Goal: Task Accomplishment & Management: Manage account settings

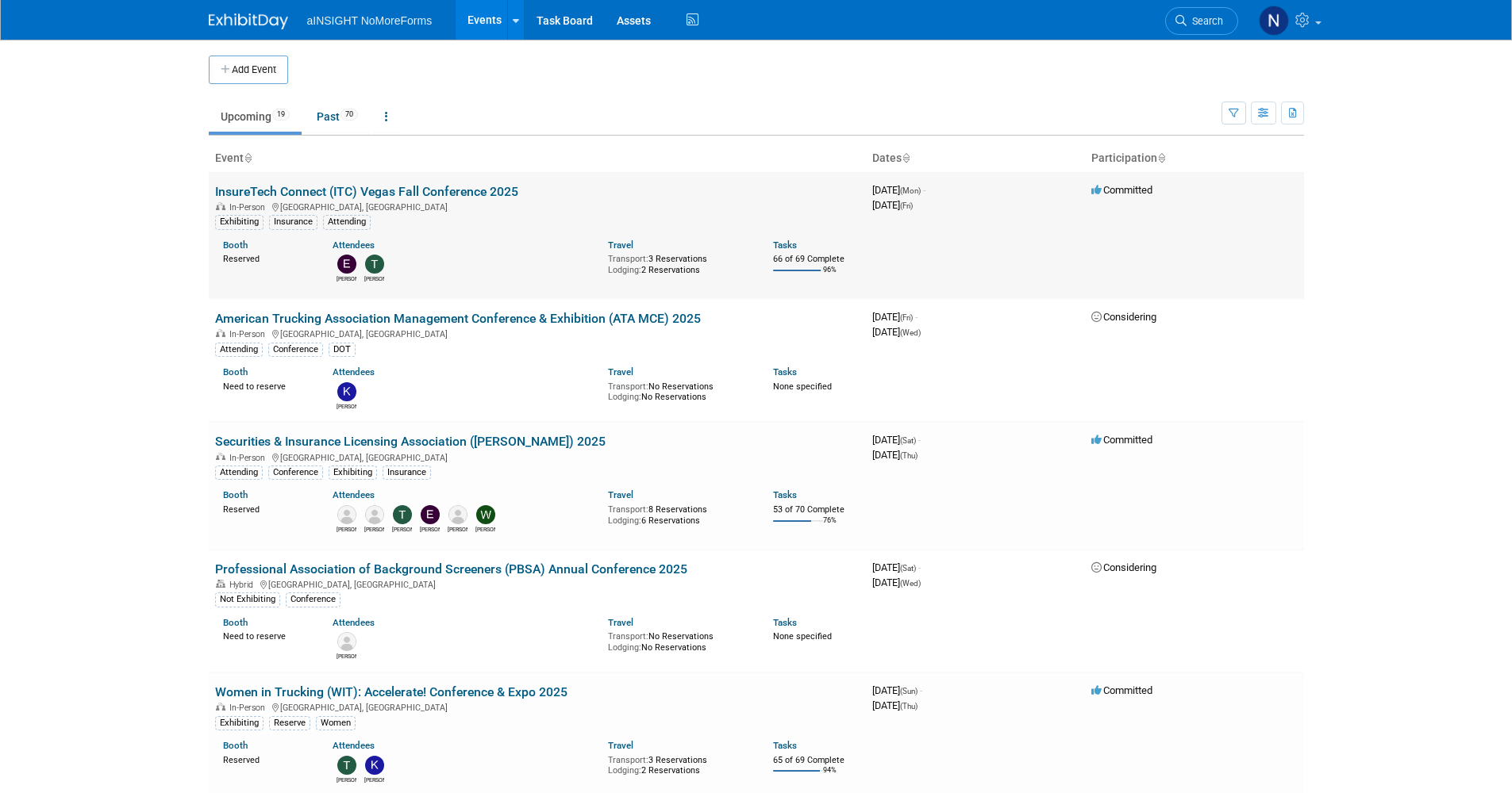
click at [355, 188] on link "InsureTech Connect (ITC) Vegas Fall Conference 2025" at bounding box center [367, 191] width 303 height 15
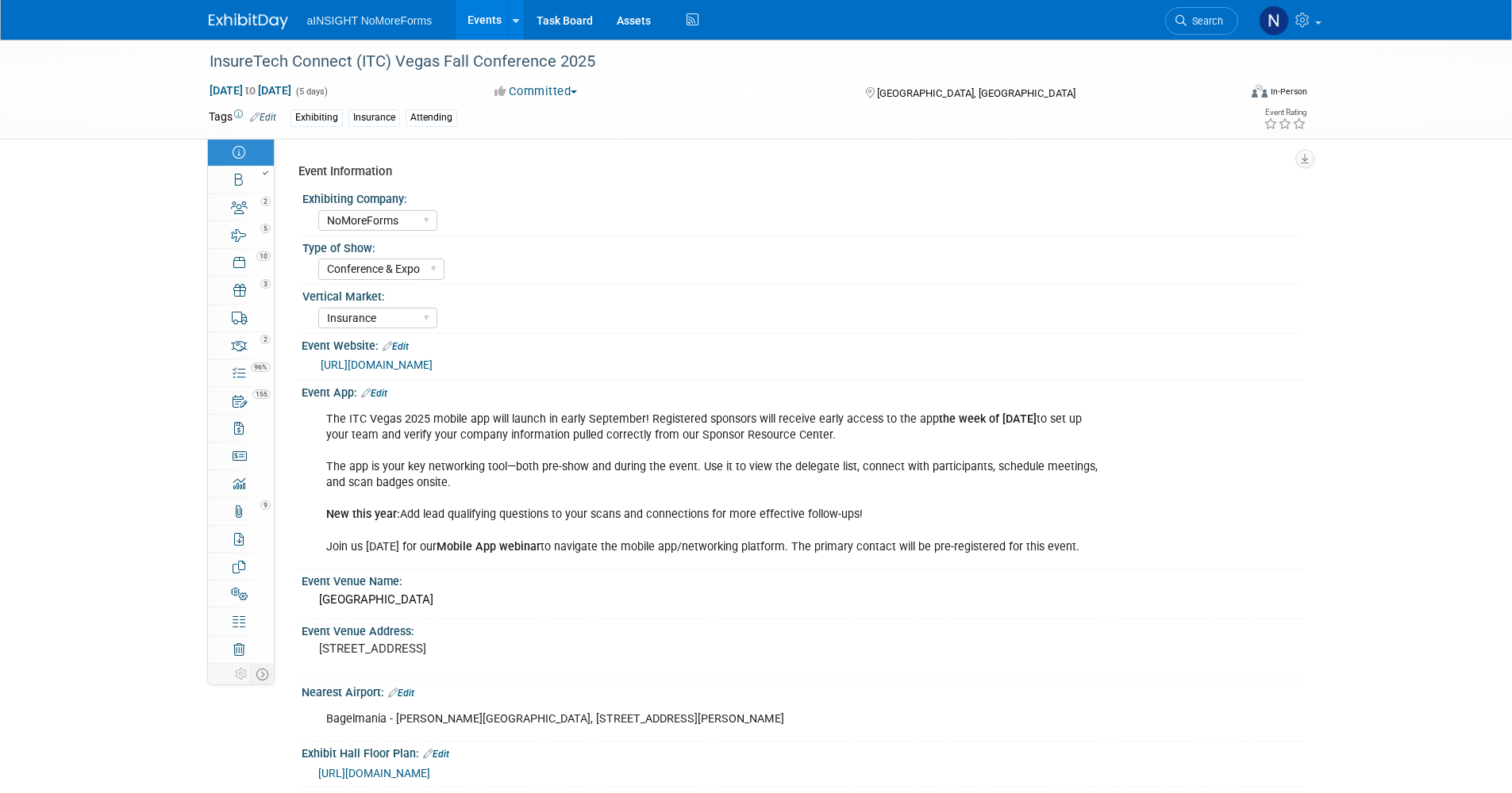
select select "NoMoreForms"
select select "Conference & Expo"
select select "Insurance"
select select "Full Access"
select select "No"
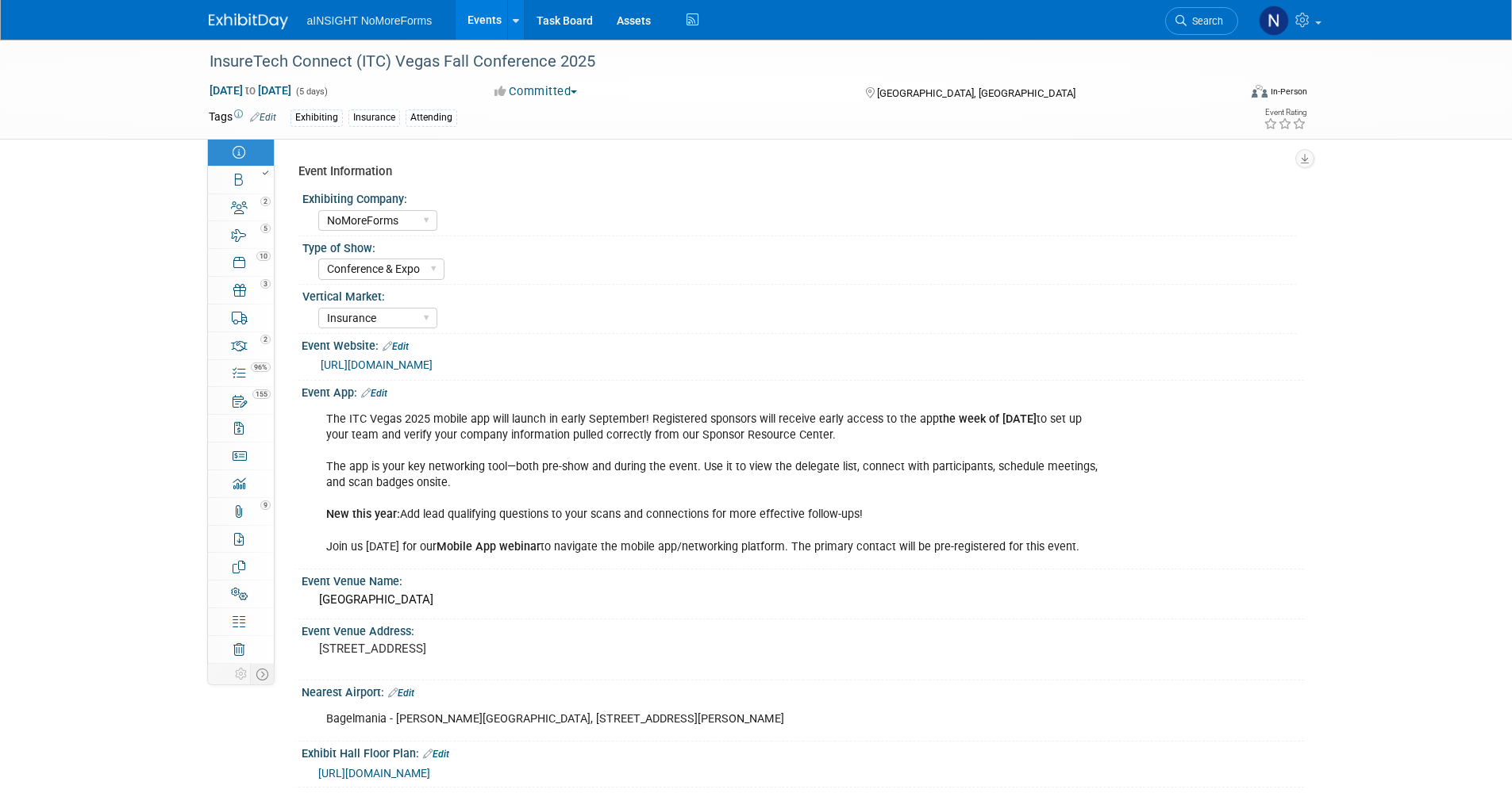
select select "Yes"
select select "No"
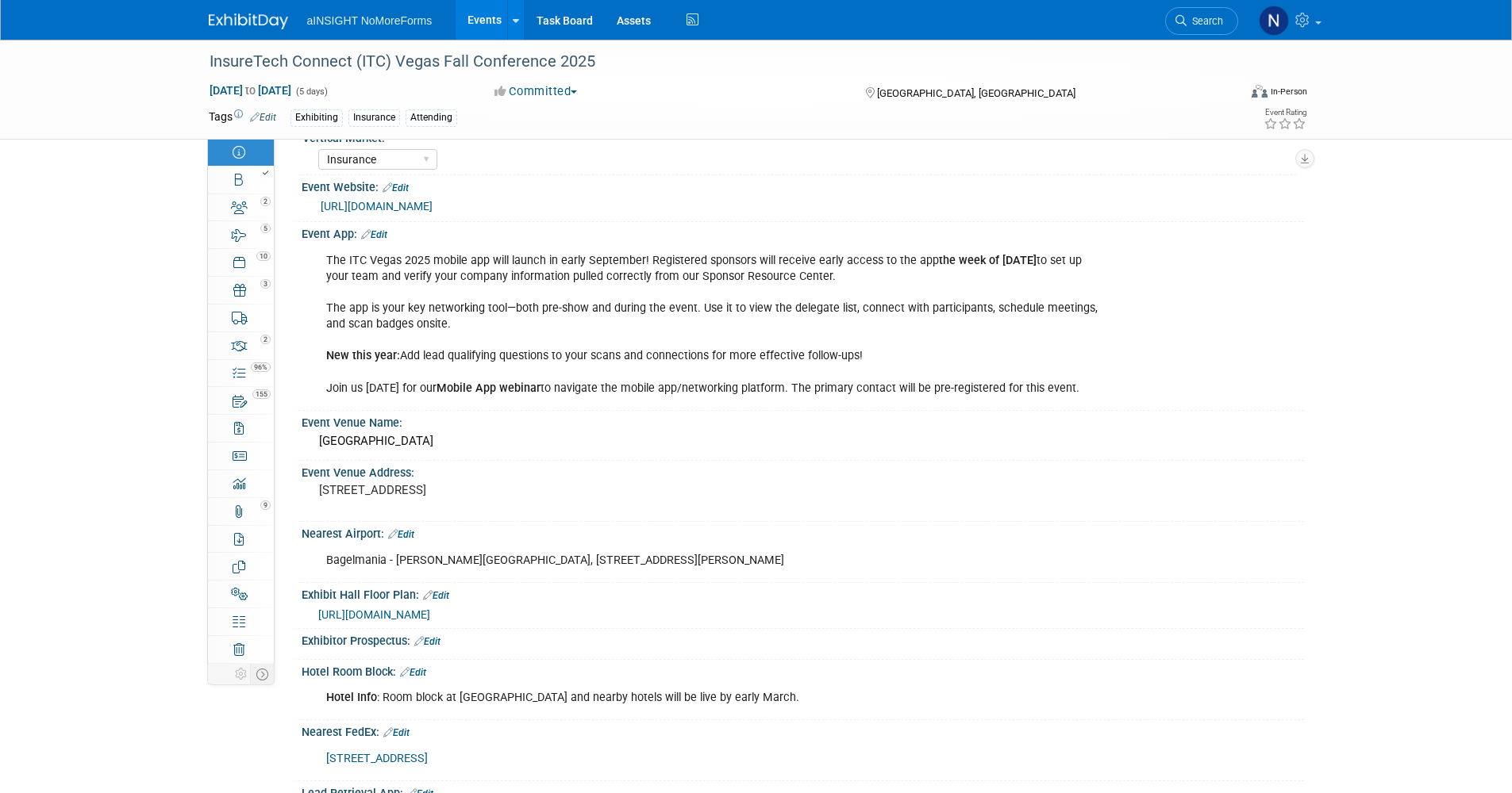
scroll to position [238, 0]
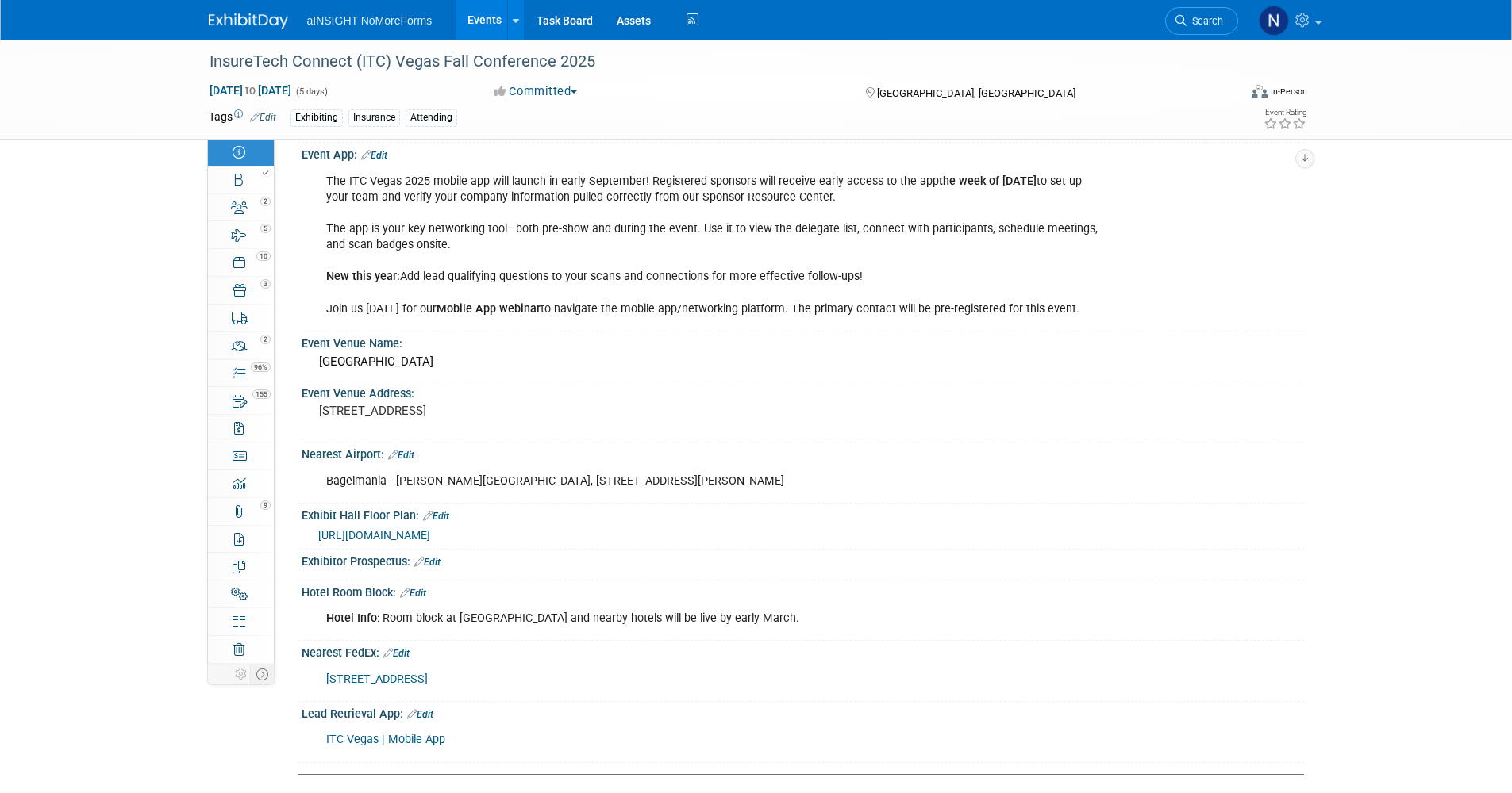
click at [427, 596] on link "Edit" at bounding box center [413, 593] width 27 height 11
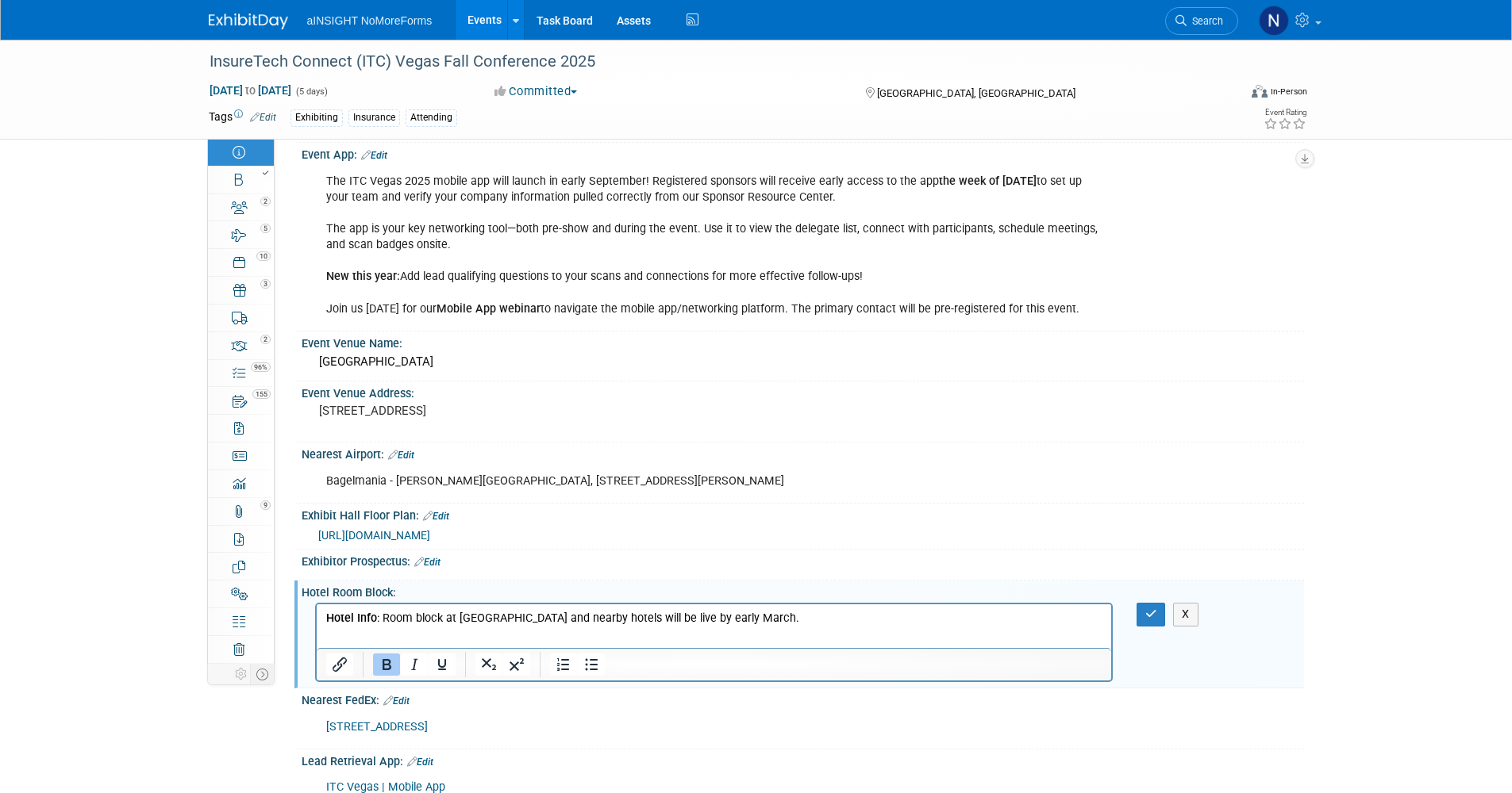
scroll to position [0, 0]
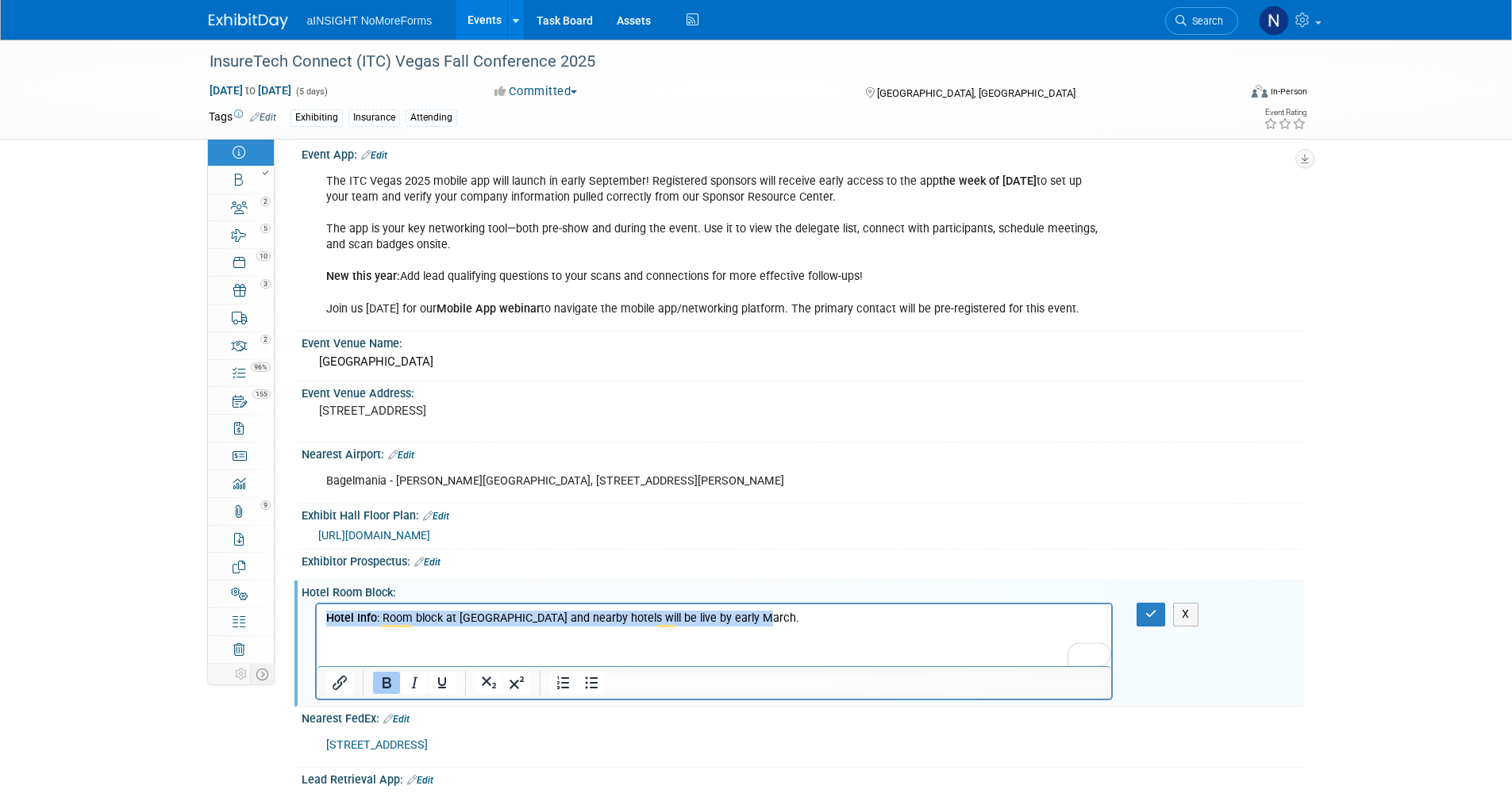
drag, startPoint x: 650, startPoint y: 616, endPoint x: 221, endPoint y: 614, distance: 429.0
click at [316, 614] on html "Hotel Info : Room block at [GEOGRAPHIC_DATA] and nearby hotels will be live by …" at bounding box center [713, 615] width 794 height 22
click at [1158, 606] on button "button" at bounding box center [1151, 614] width 29 height 23
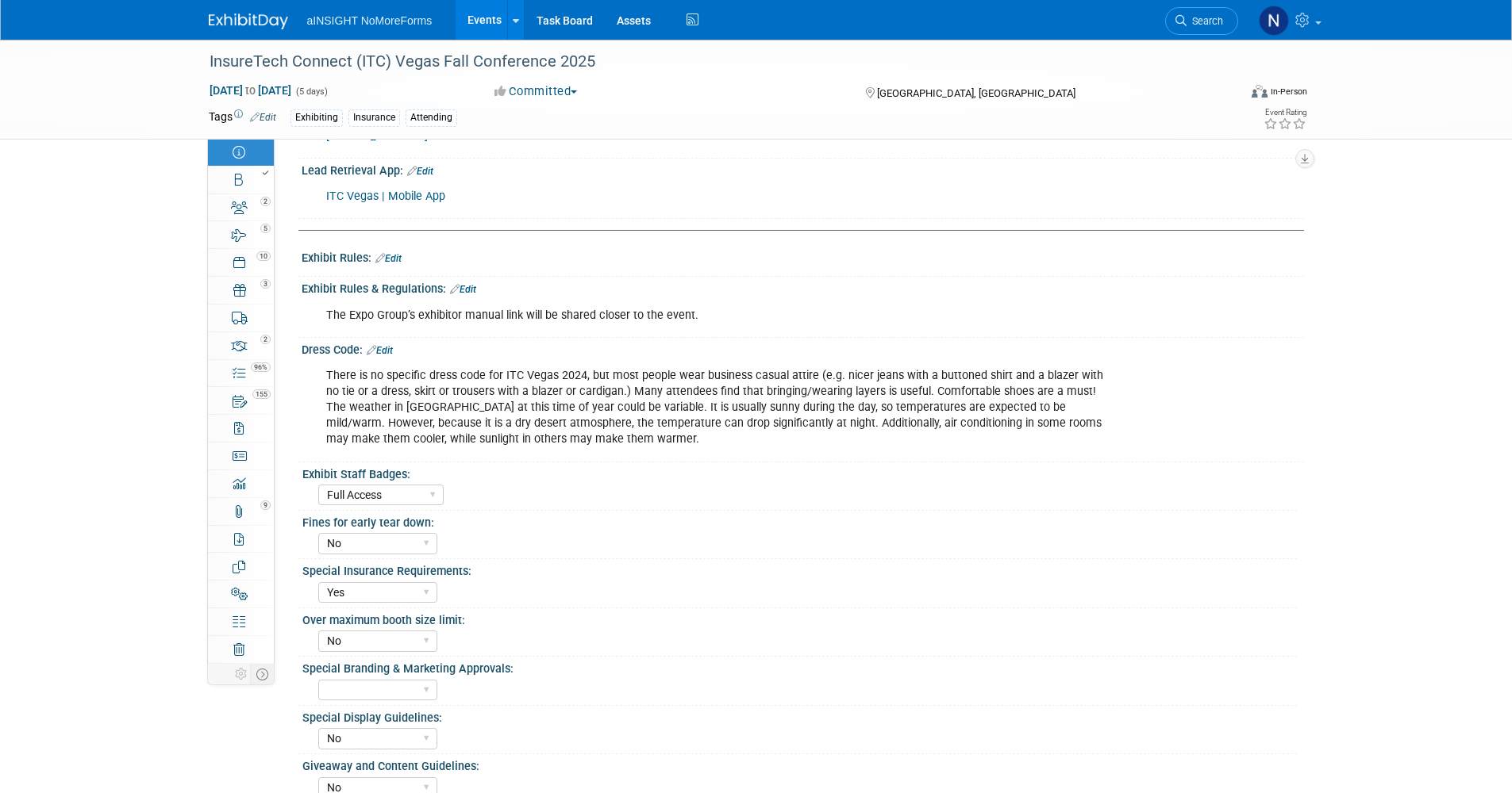
scroll to position [793, 0]
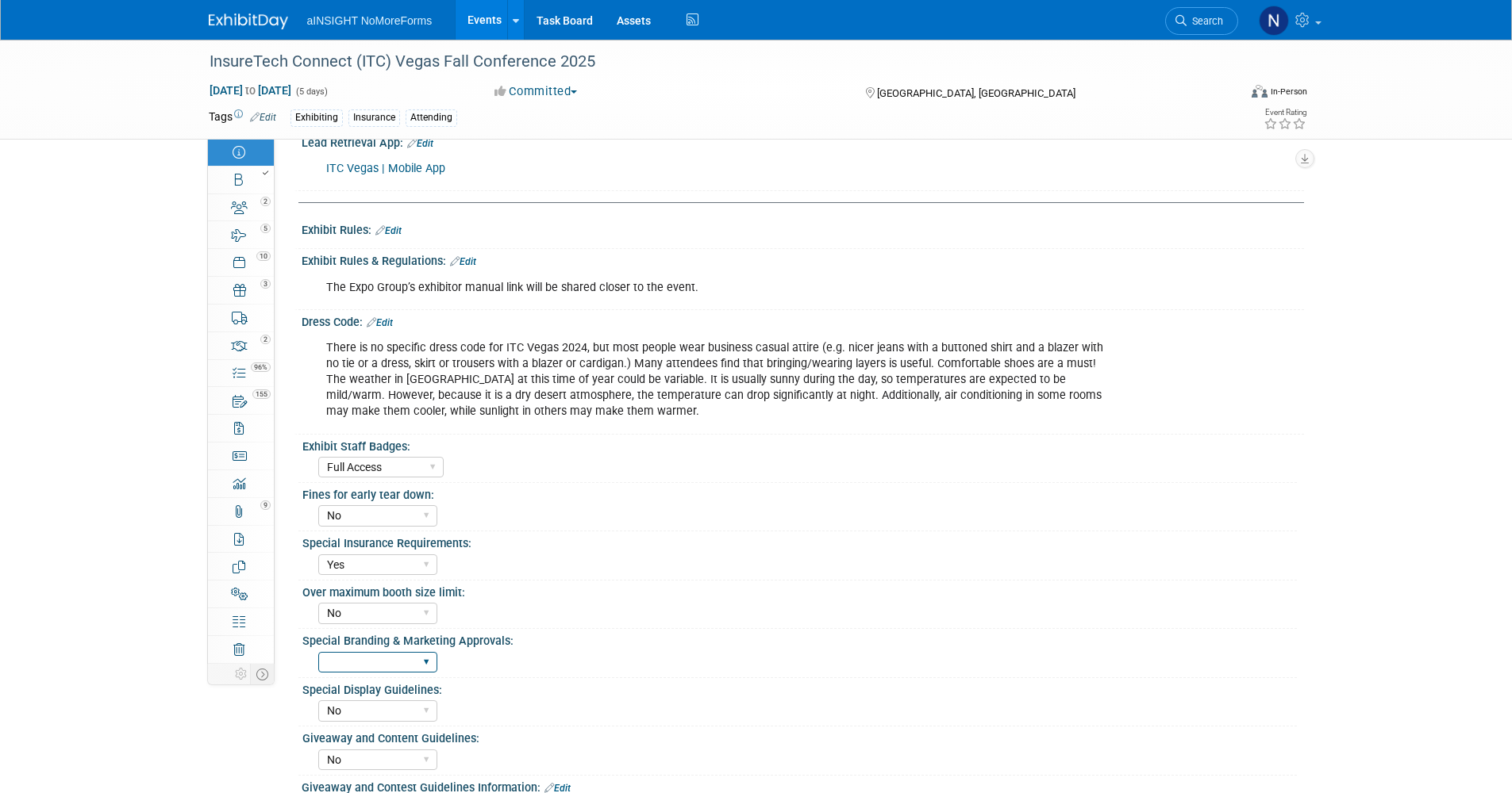
click at [428, 661] on select "Yes No" at bounding box center [378, 662] width 119 height 22
select select "No"
click at [319, 652] on select "Yes No" at bounding box center [378, 662] width 119 height 22
click at [570, 683] on div "Special Display Guidelines:" at bounding box center [799, 688] width 994 height 20
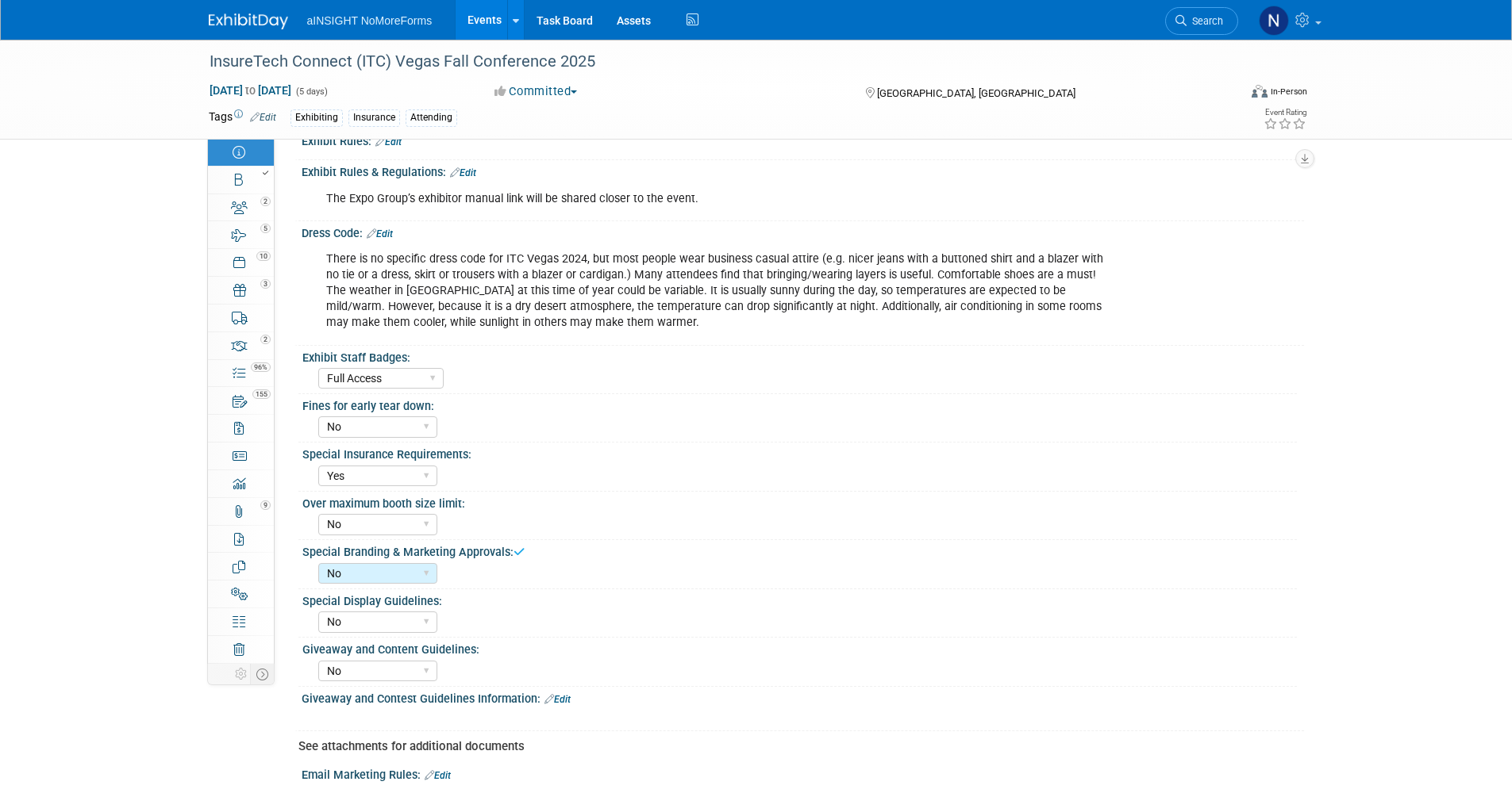
scroll to position [1031, 0]
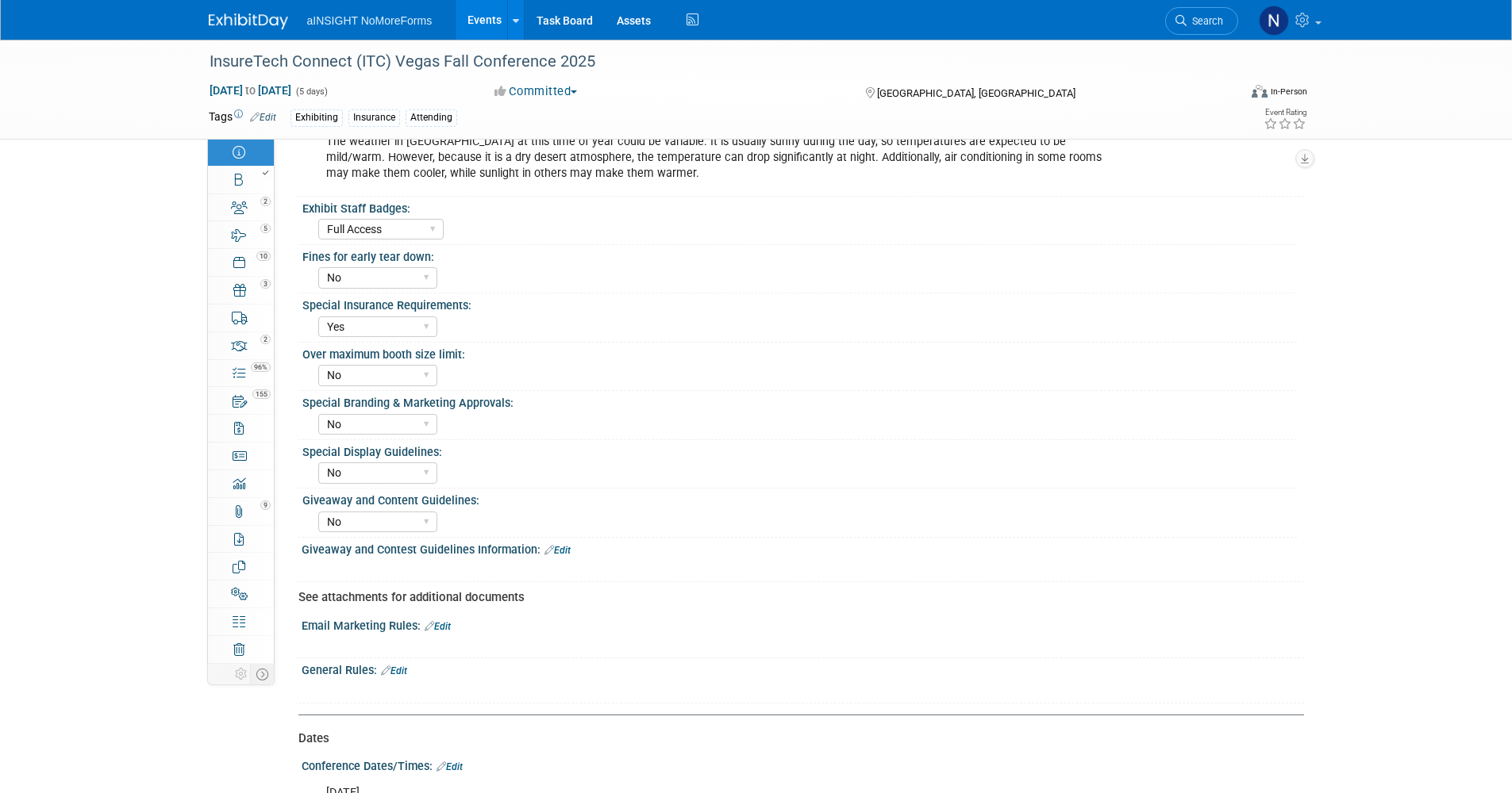
click at [437, 626] on link "Edit" at bounding box center [438, 626] width 27 height 11
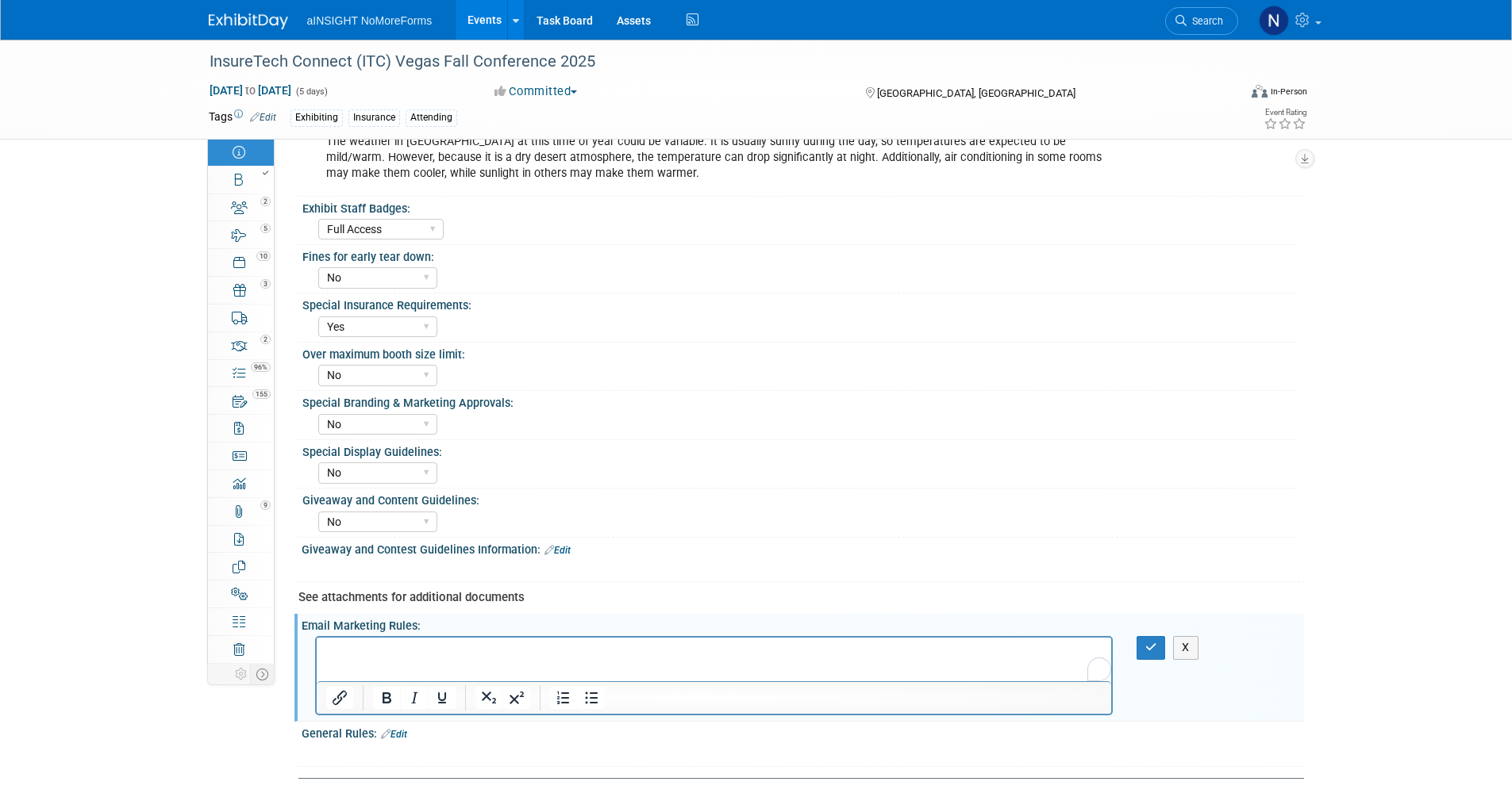
scroll to position [0, 0]
click at [1151, 650] on icon "button" at bounding box center [1151, 647] width 12 height 11
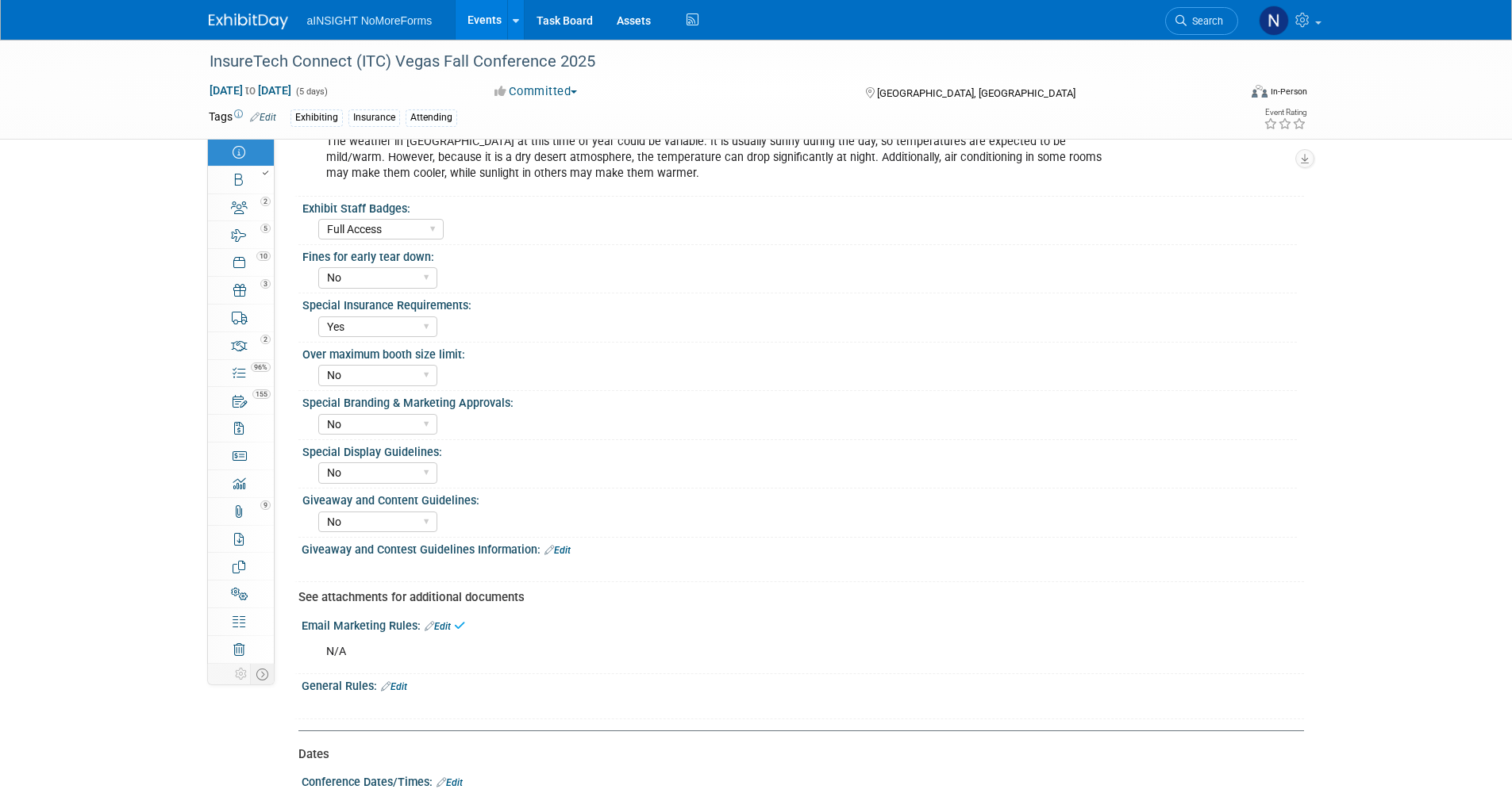
drag, startPoint x: 395, startPoint y: 687, endPoint x: 360, endPoint y: 694, distance: 35.7
click at [394, 686] on link "Edit" at bounding box center [394, 687] width 27 height 11
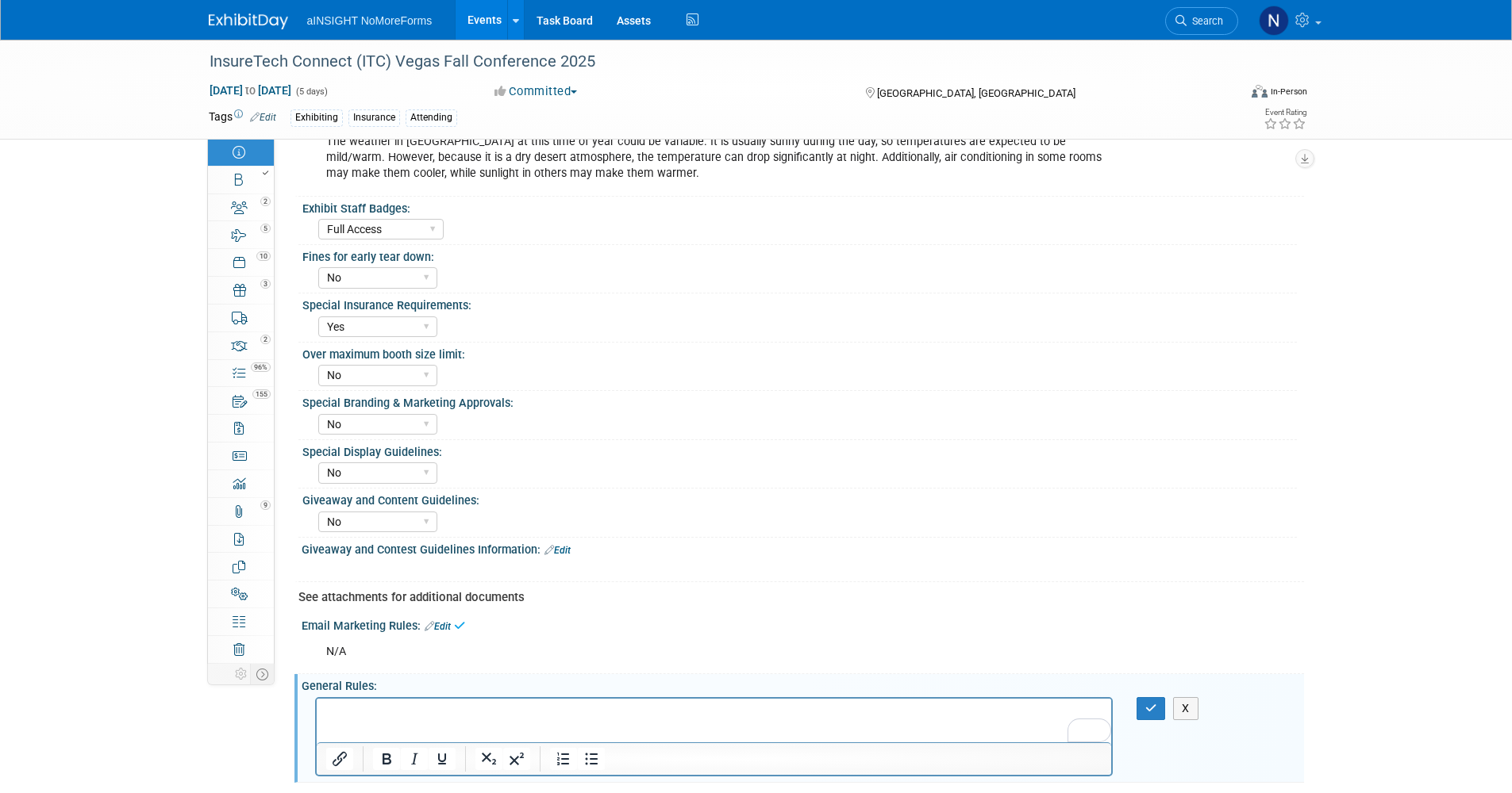
click at [349, 718] on p "To enrich screen reader interactions, please activate Accessibility in Grammarl…" at bounding box center [713, 712] width 776 height 16
click at [1151, 703] on icon "button" at bounding box center [1151, 709] width 12 height 11
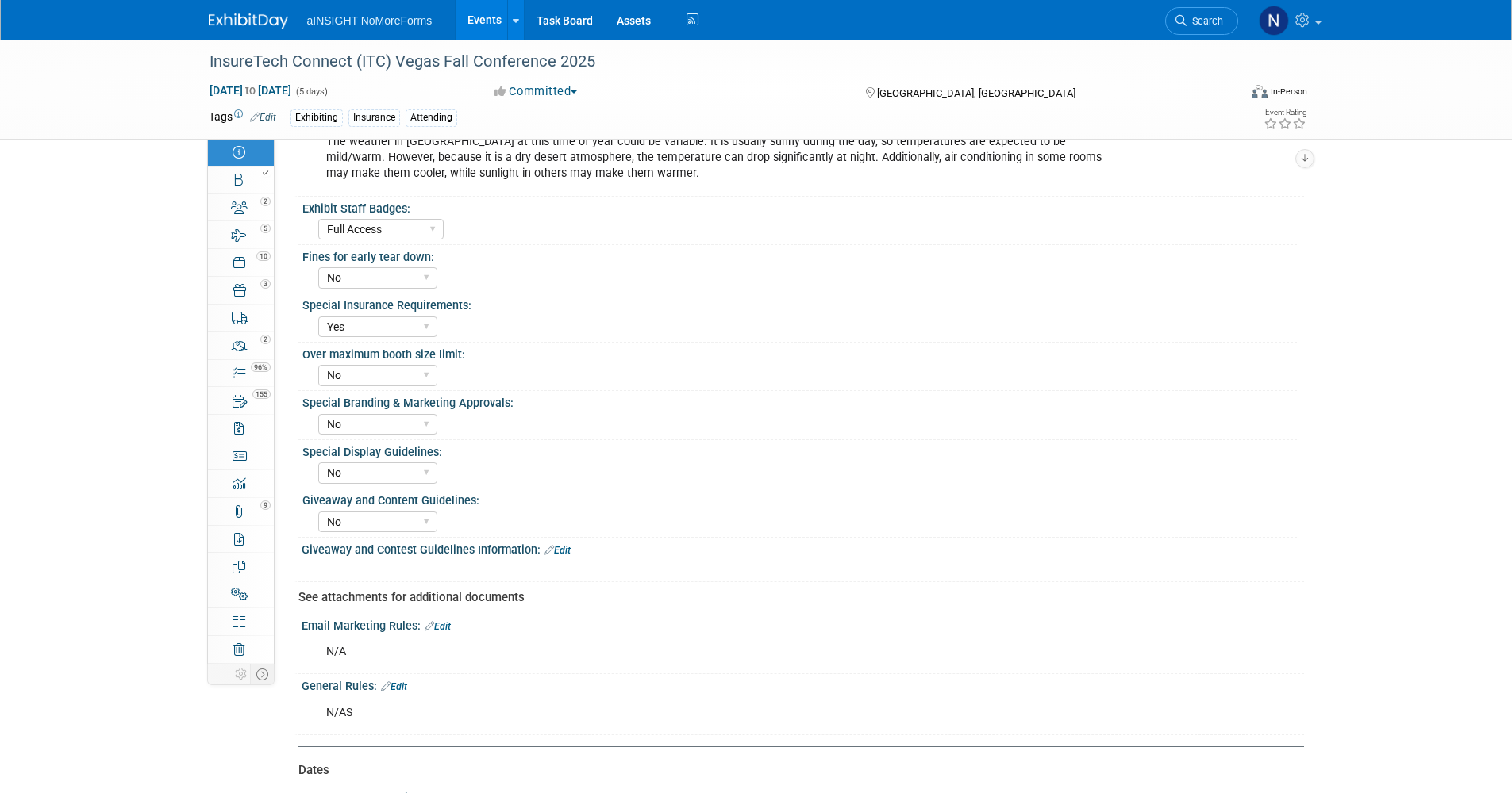
click at [568, 550] on link "Edit" at bounding box center [557, 550] width 27 height 11
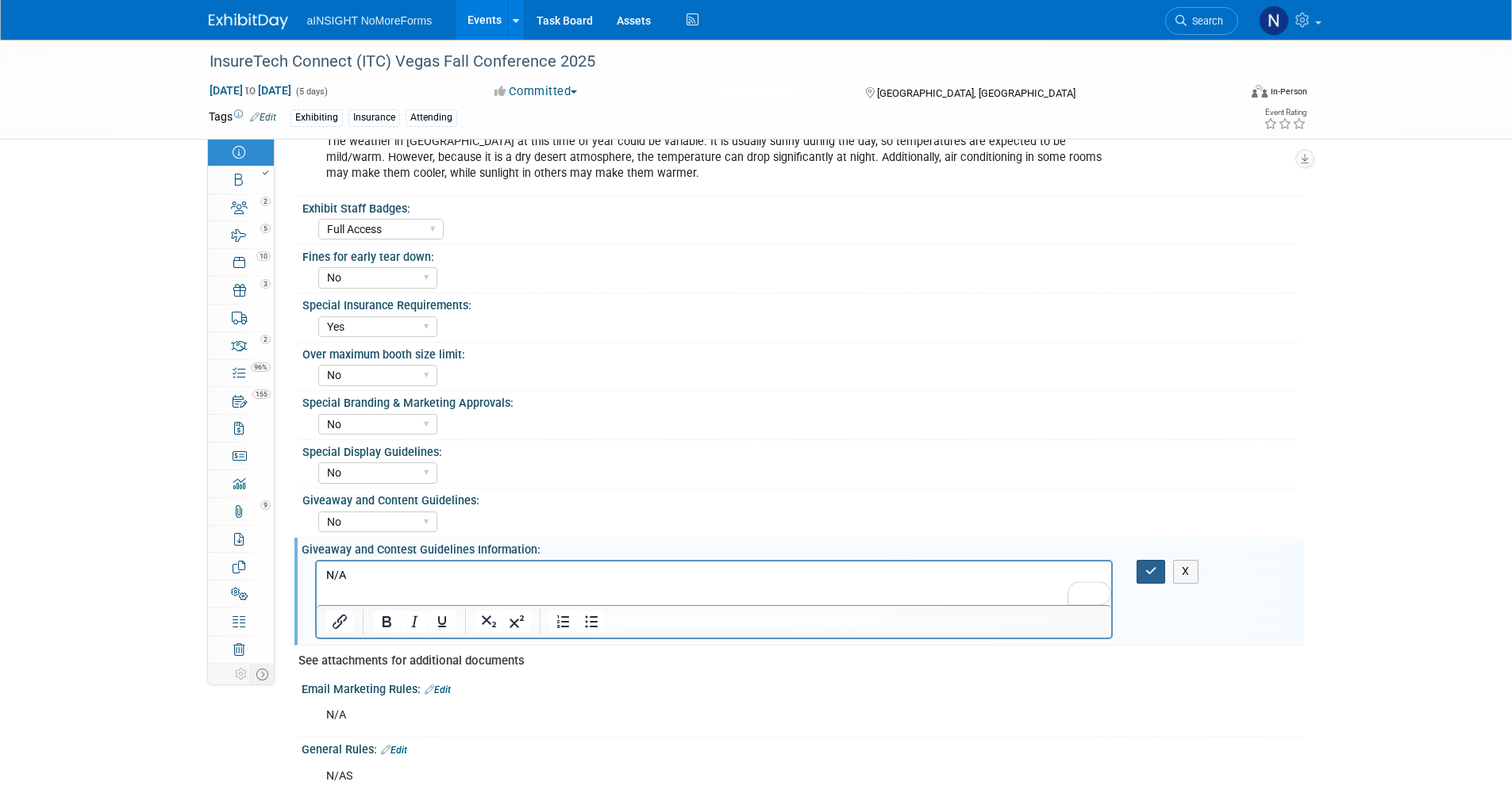
click at [1153, 579] on button "button" at bounding box center [1151, 571] width 29 height 23
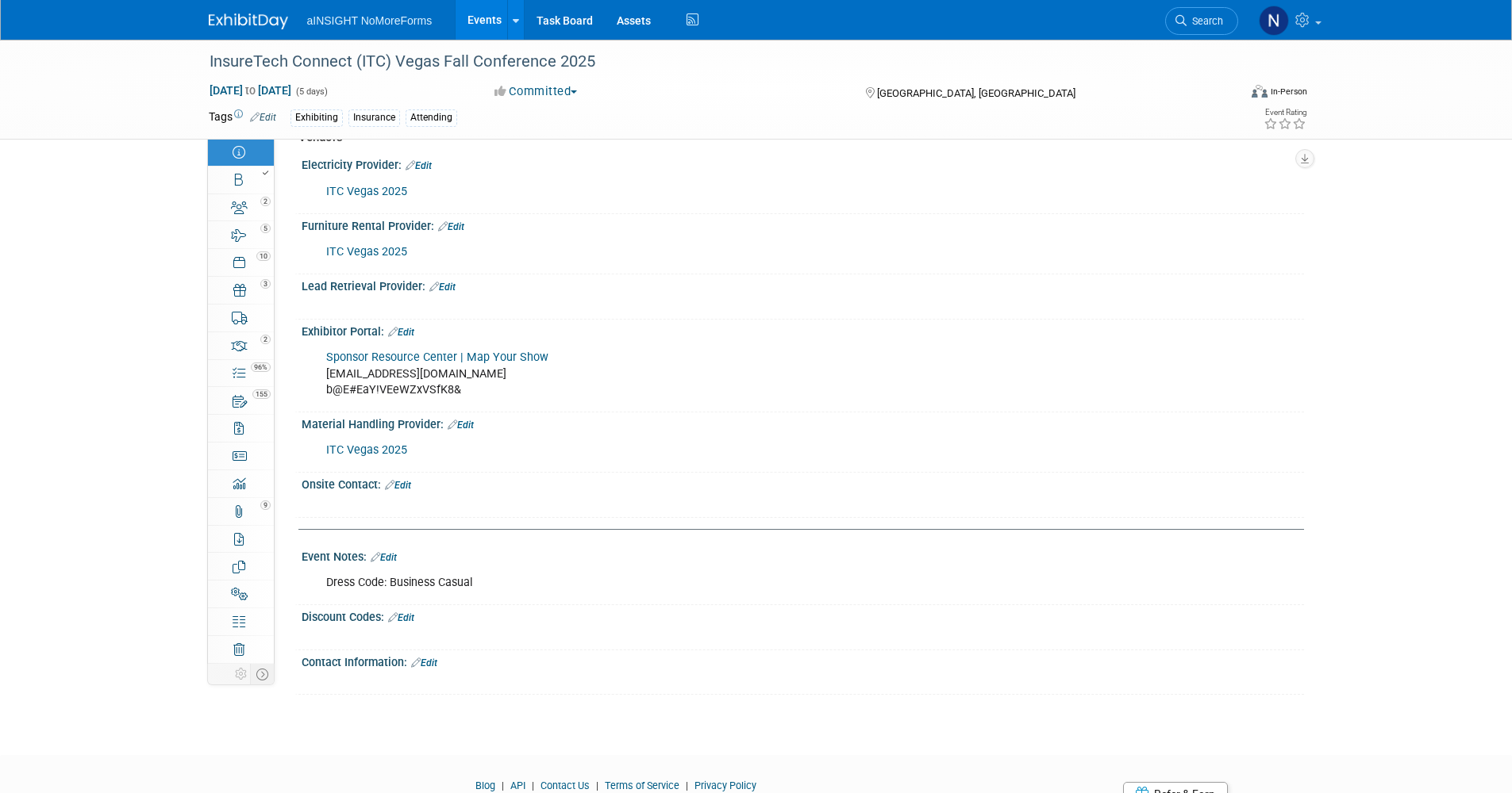
scroll to position [2686, 0]
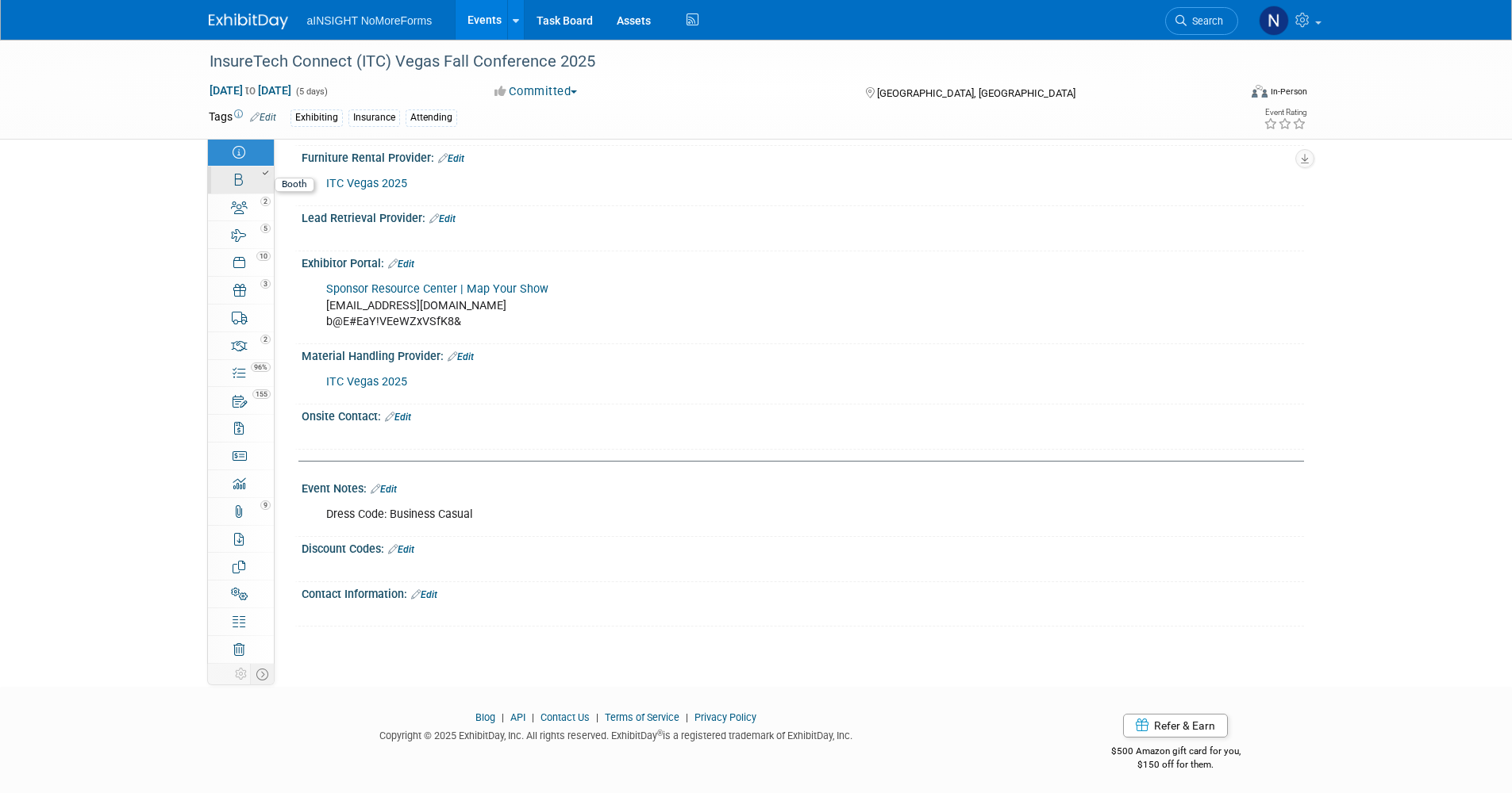
click at [246, 178] on link "Booth" at bounding box center [240, 180] width 65 height 27
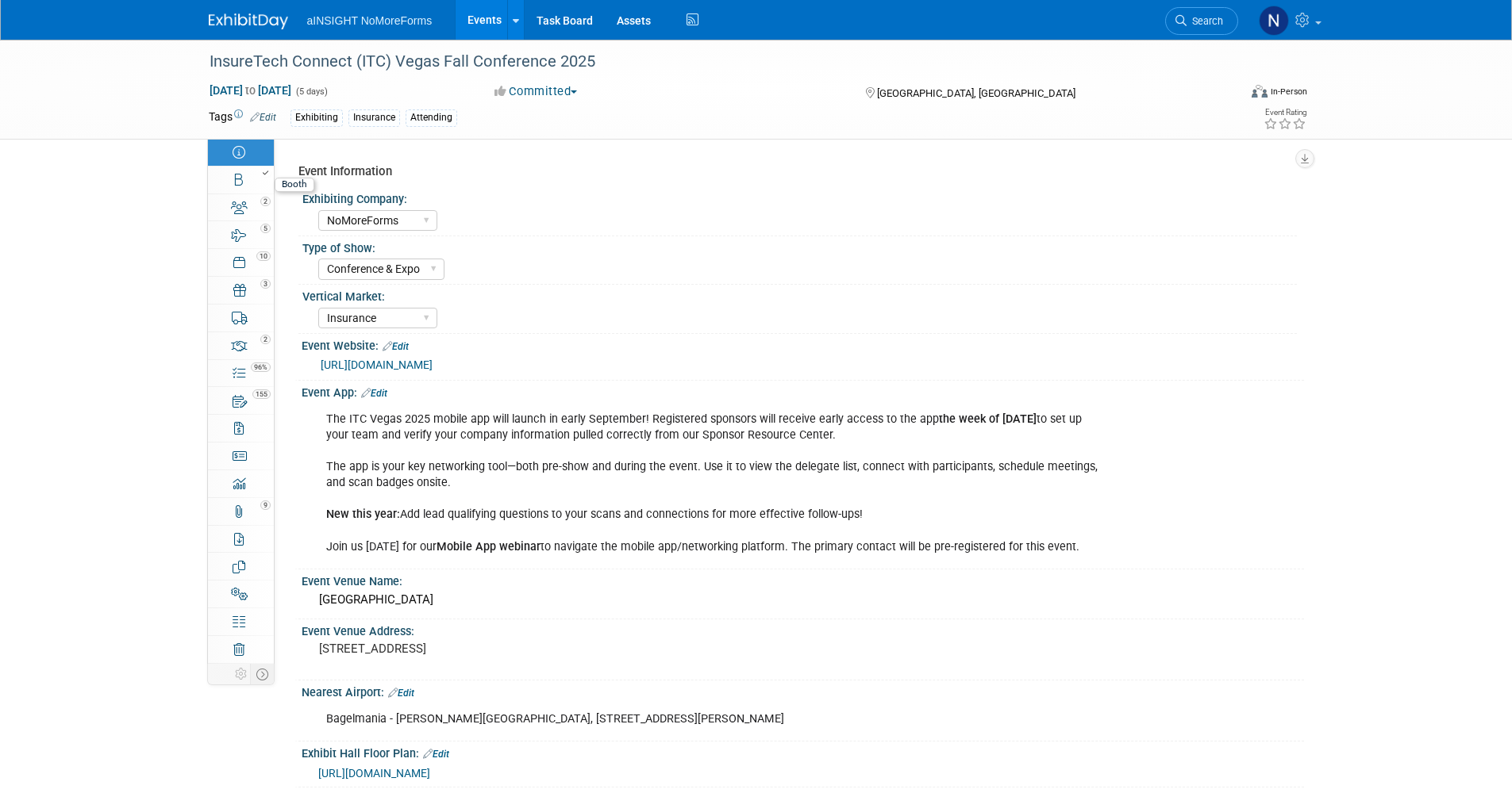
select select "NoMoreForms"
select select "AE Enterprise Insurance"
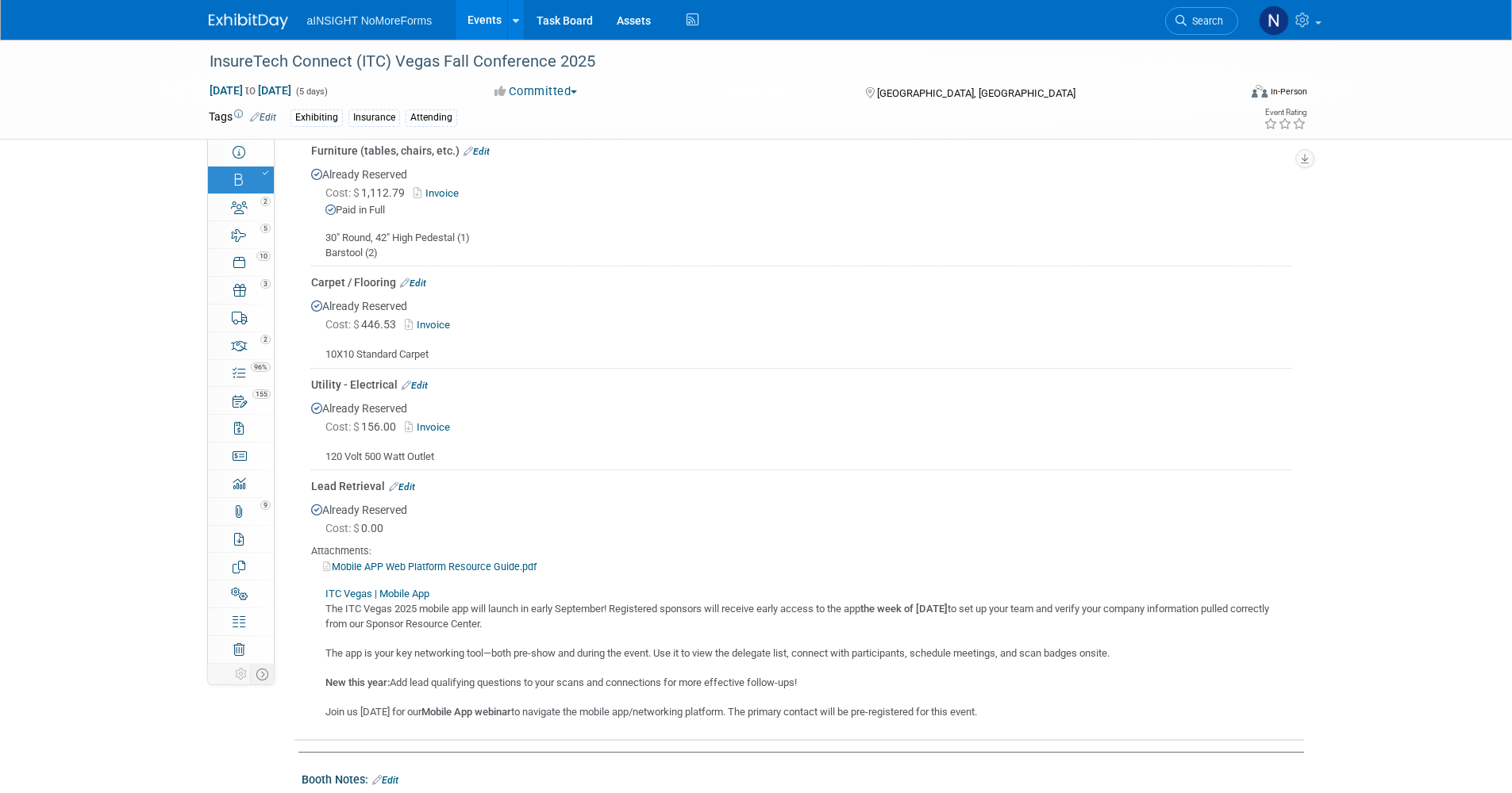
scroll to position [952, 0]
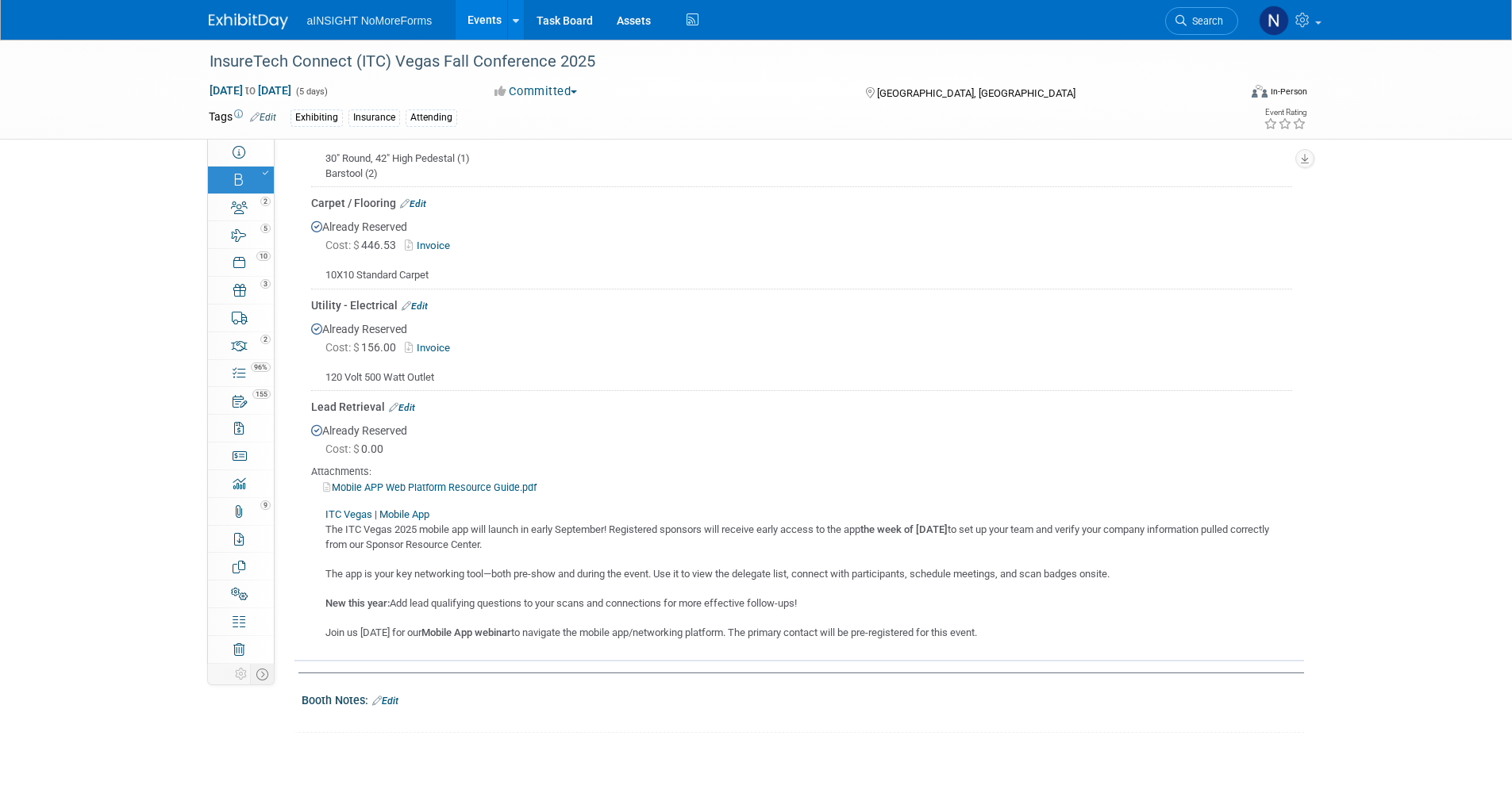
click at [387, 513] on link "ITC Vegas | Mobile App" at bounding box center [377, 514] width 104 height 12
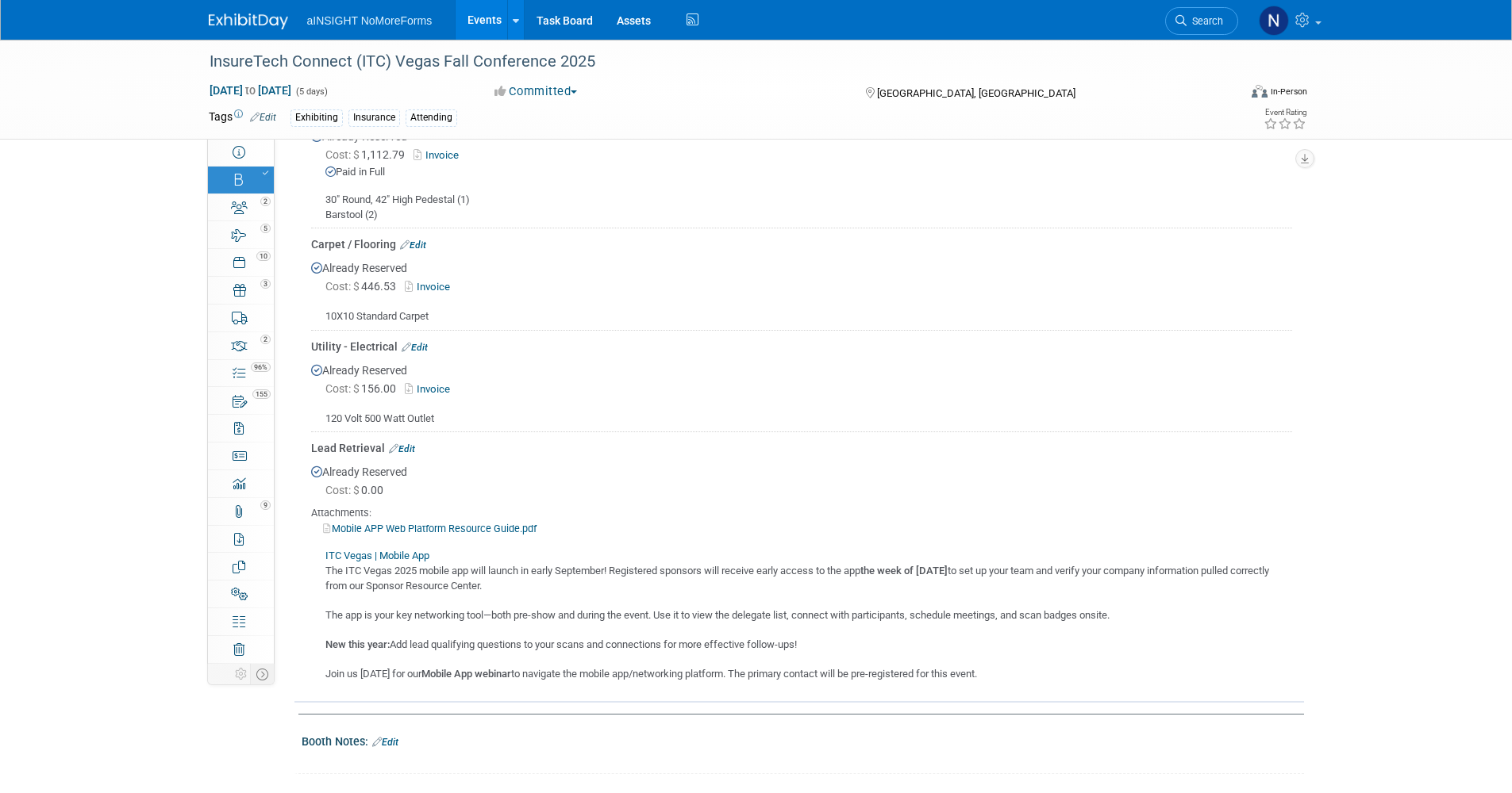
scroll to position [873, 0]
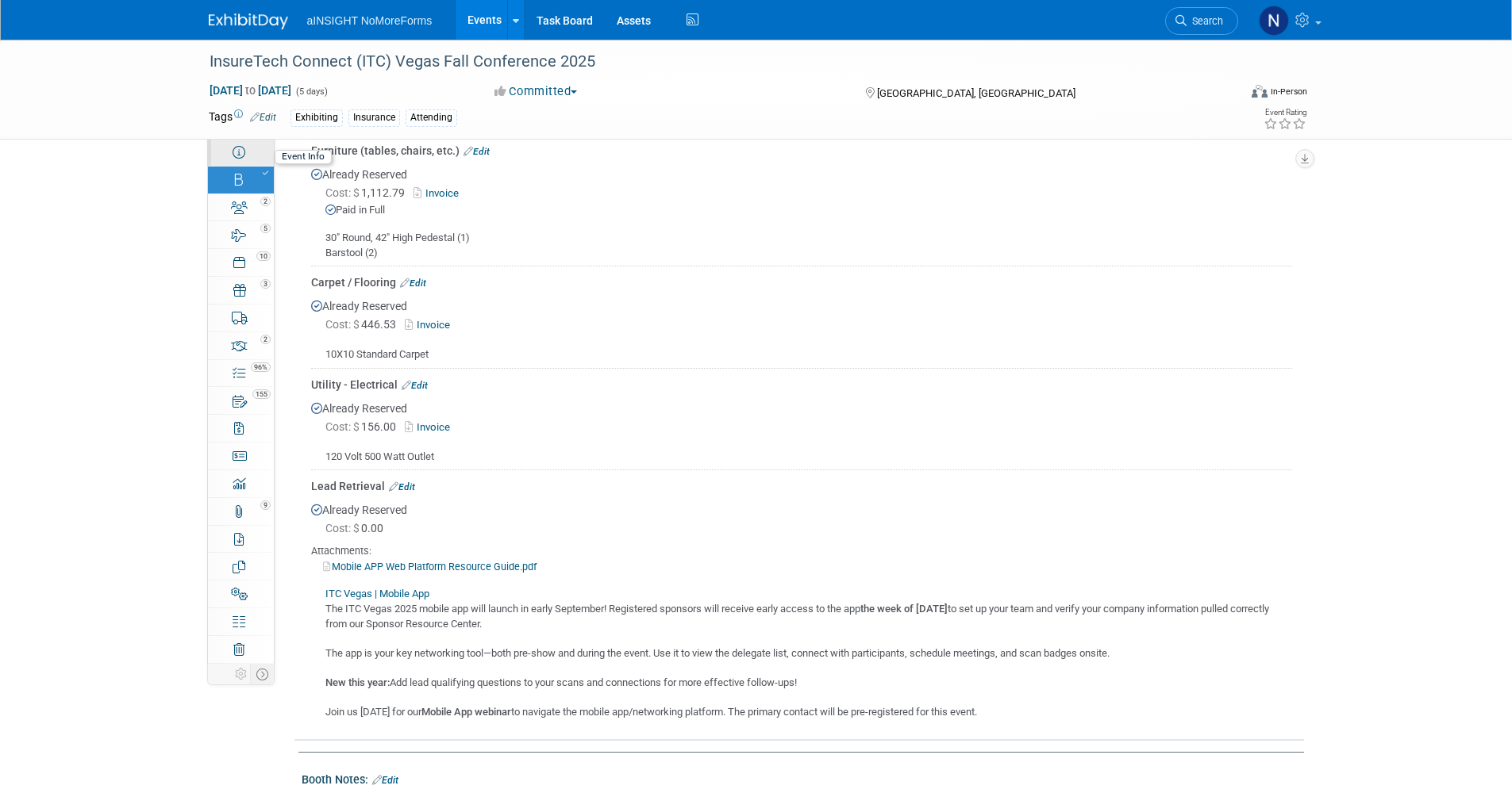
click at [233, 152] on icon at bounding box center [238, 152] width 12 height 12
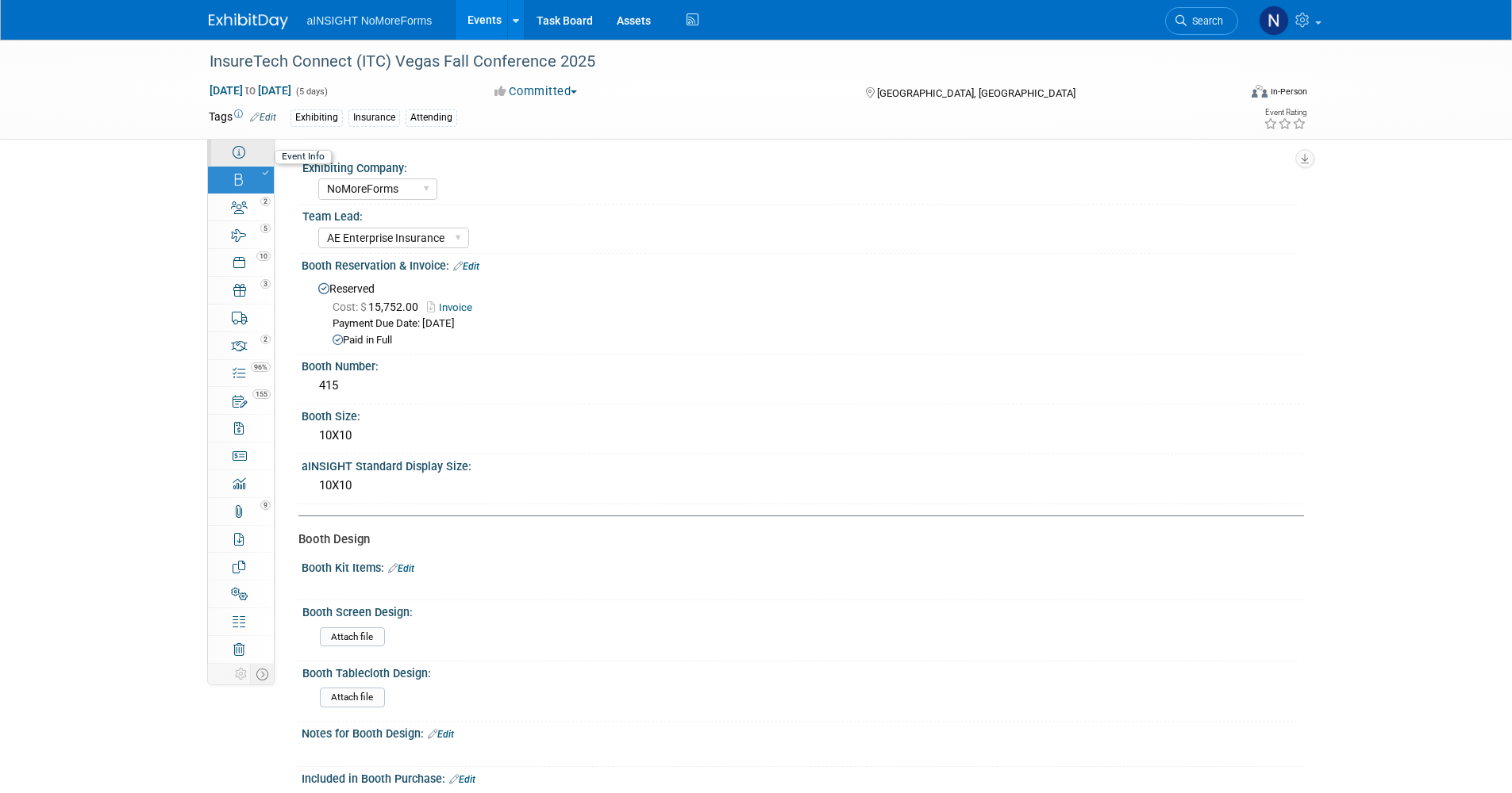
select select "NoMoreForms"
select select "Conference & Expo"
select select "Insurance"
select select "Full Access"
select select "No"
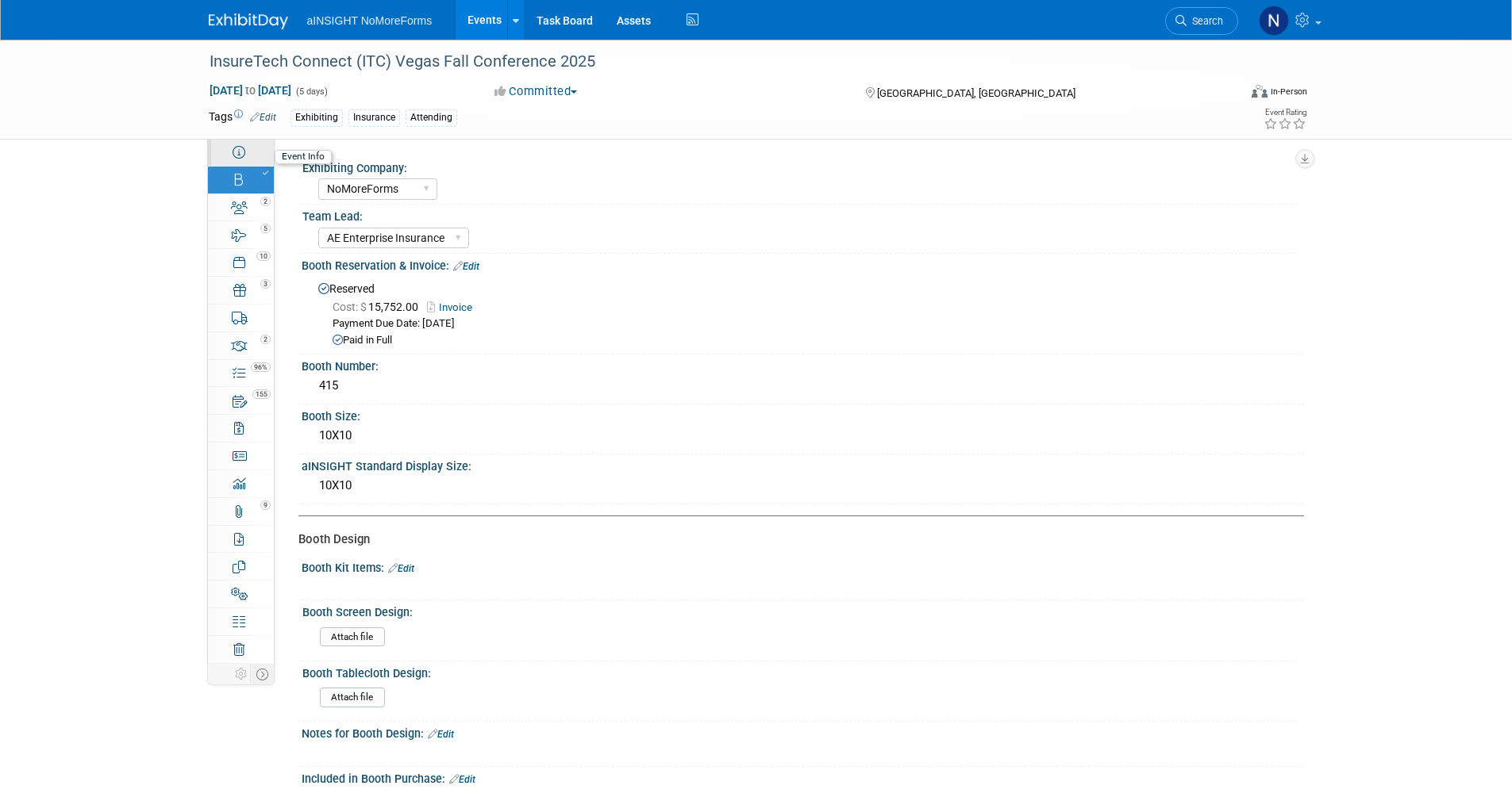
select select "Yes"
select select "No"
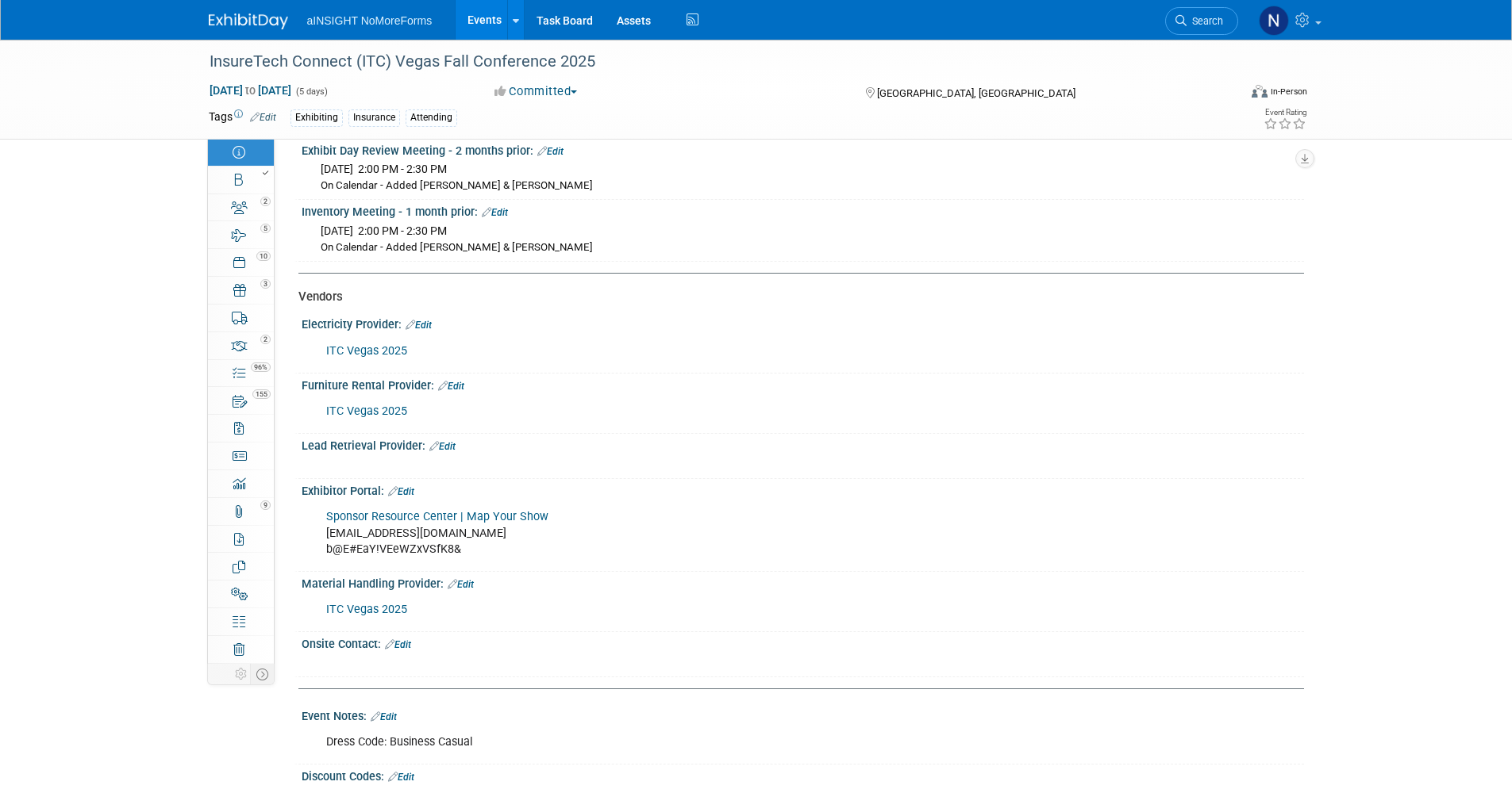
scroll to position [2459, 0]
click at [442, 444] on link "Edit" at bounding box center [443, 446] width 27 height 11
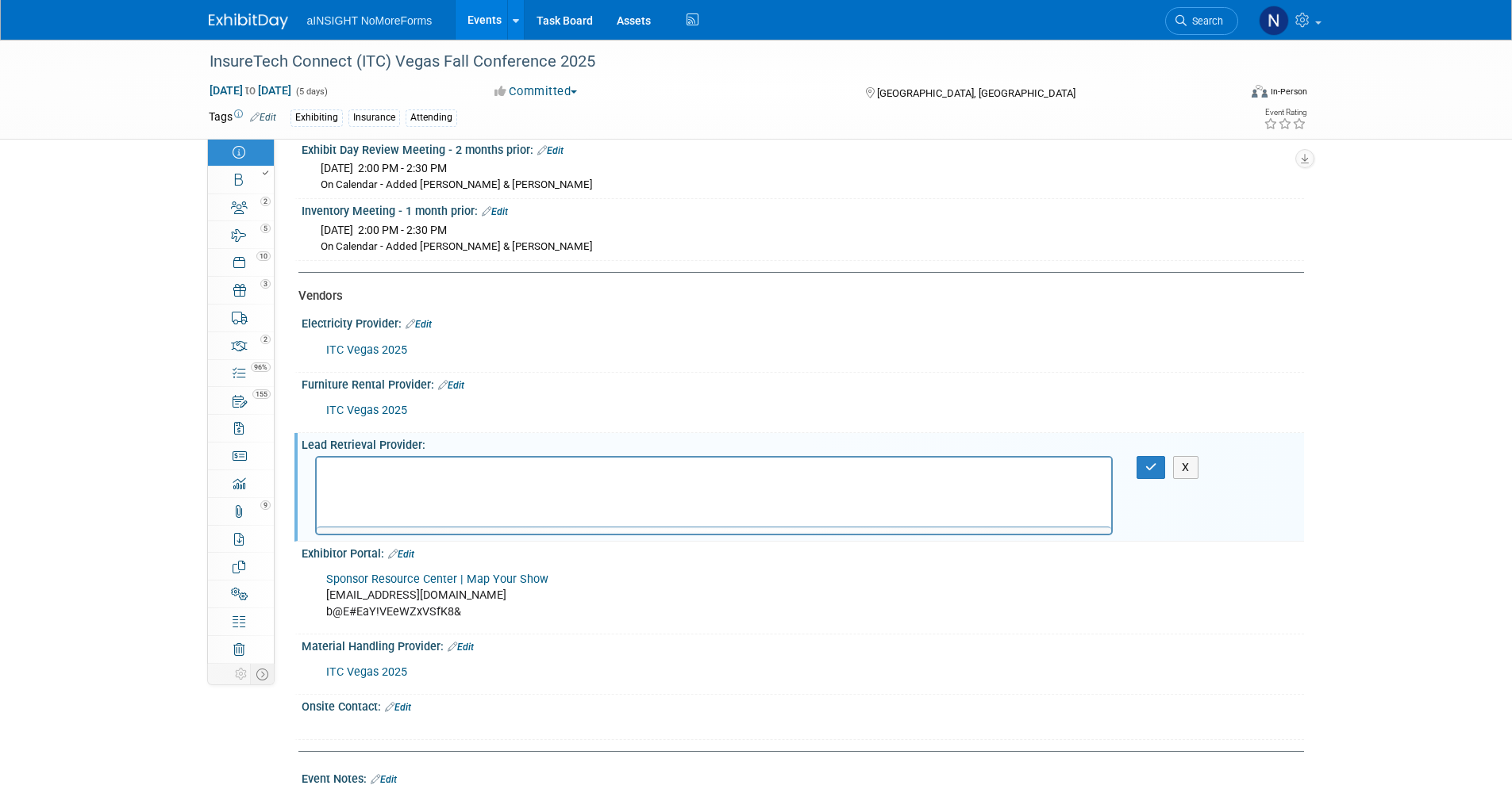
scroll to position [0, 0]
click at [1157, 462] on icon "button" at bounding box center [1151, 467] width 12 height 11
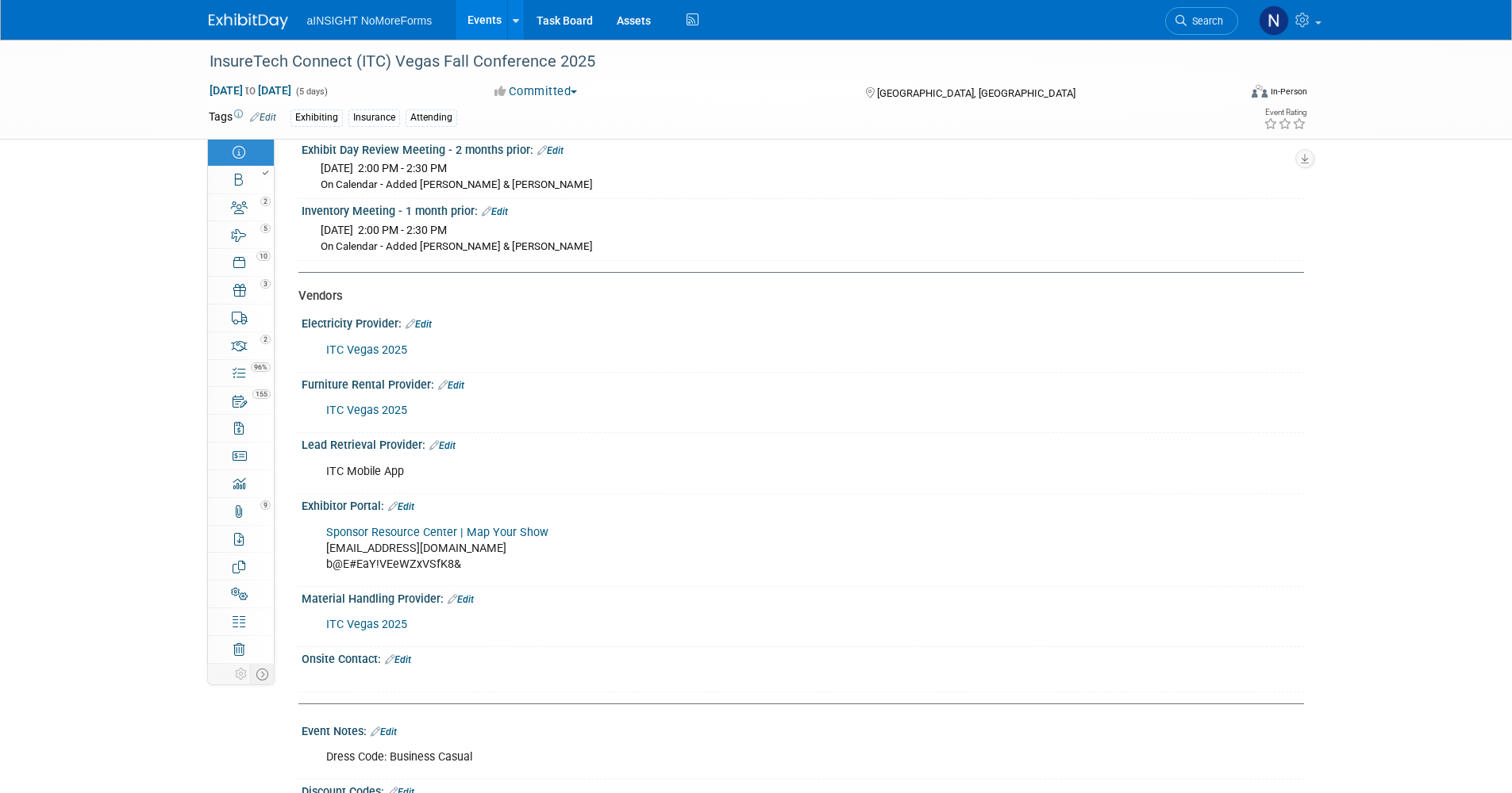
click at [376, 528] on link "Sponsor Resource Center | Map Your Show" at bounding box center [437, 532] width 222 height 13
drag, startPoint x: 406, startPoint y: 653, endPoint x: 403, endPoint y: 664, distance: 11.4
click at [406, 655] on link "Edit" at bounding box center [398, 660] width 27 height 11
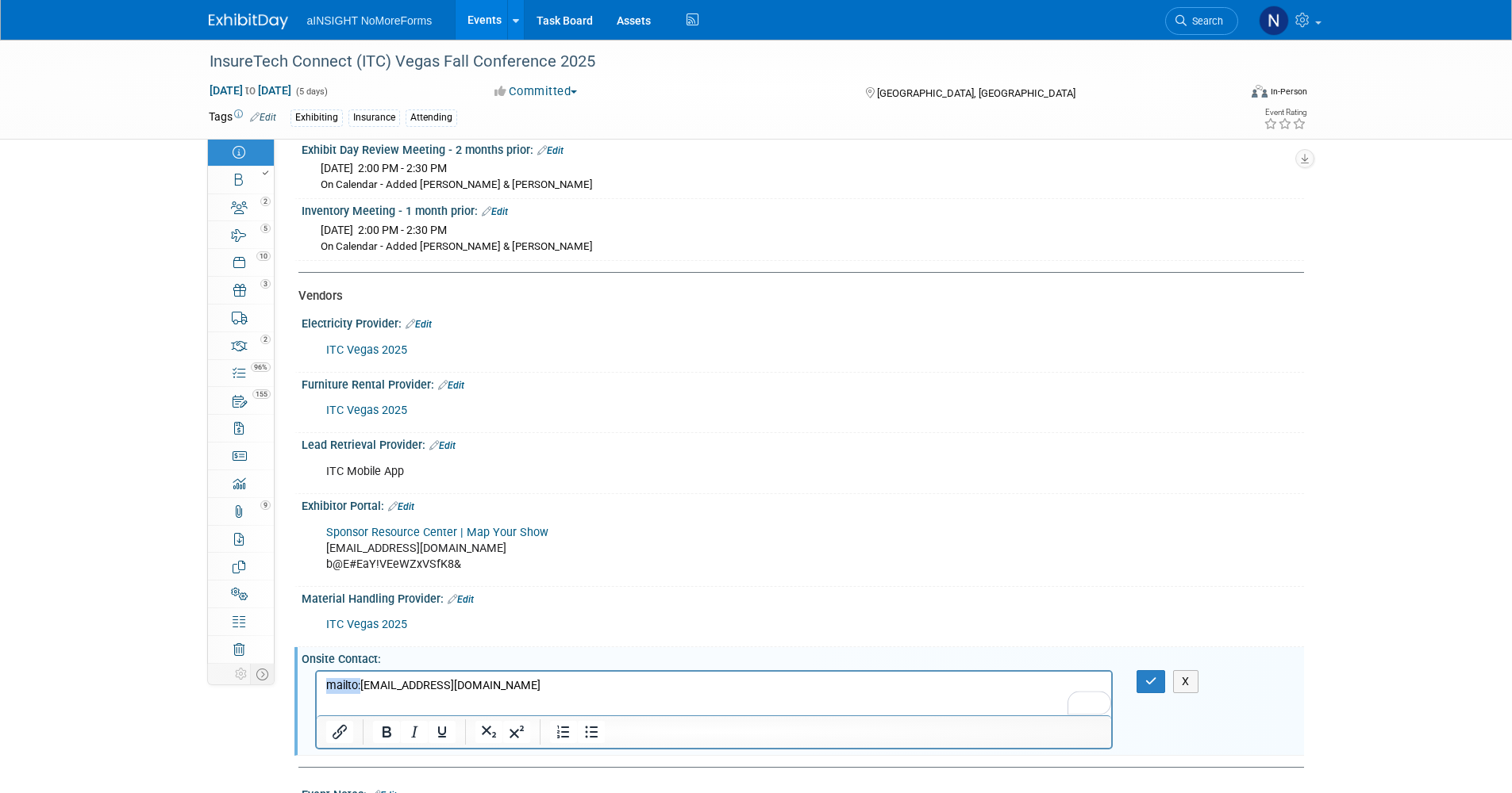
drag, startPoint x: 360, startPoint y: 686, endPoint x: 289, endPoint y: 686, distance: 71.0
click at [316, 686] on html "mailto:[EMAIL_ADDRESS][DOMAIN_NAME]" at bounding box center [713, 681] width 794 height 22
click at [563, 694] on html "[EMAIL_ADDRESS][DOMAIN_NAME]" at bounding box center [713, 681] width 794 height 22
click at [573, 675] on html "[EMAIL_ADDRESS][DOMAIN_NAME]" at bounding box center [713, 681] width 794 height 22
click at [1158, 675] on button "button" at bounding box center [1151, 681] width 29 height 23
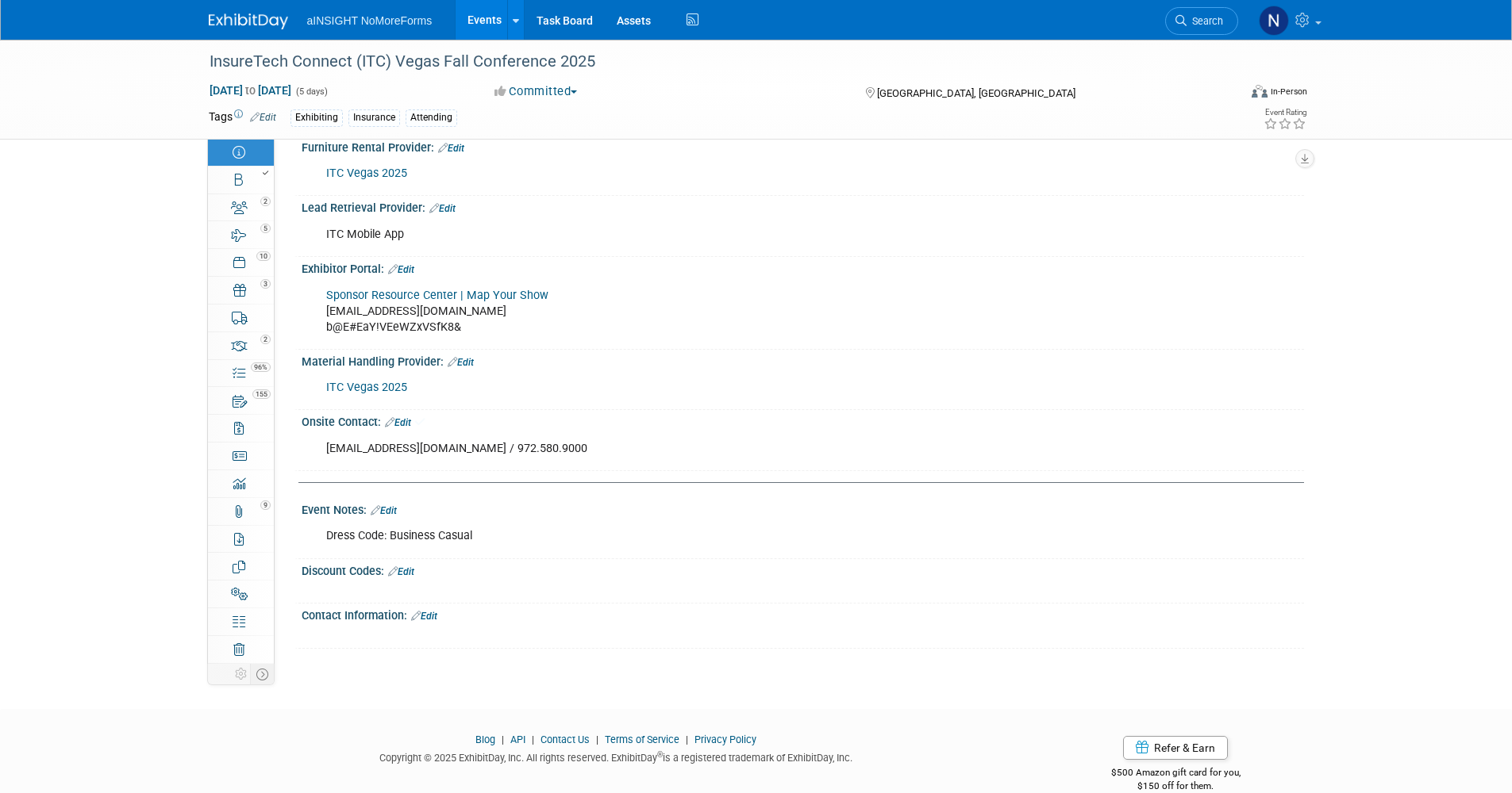
scroll to position [2696, 0]
click at [411, 568] on link "Edit" at bounding box center [401, 571] width 27 height 11
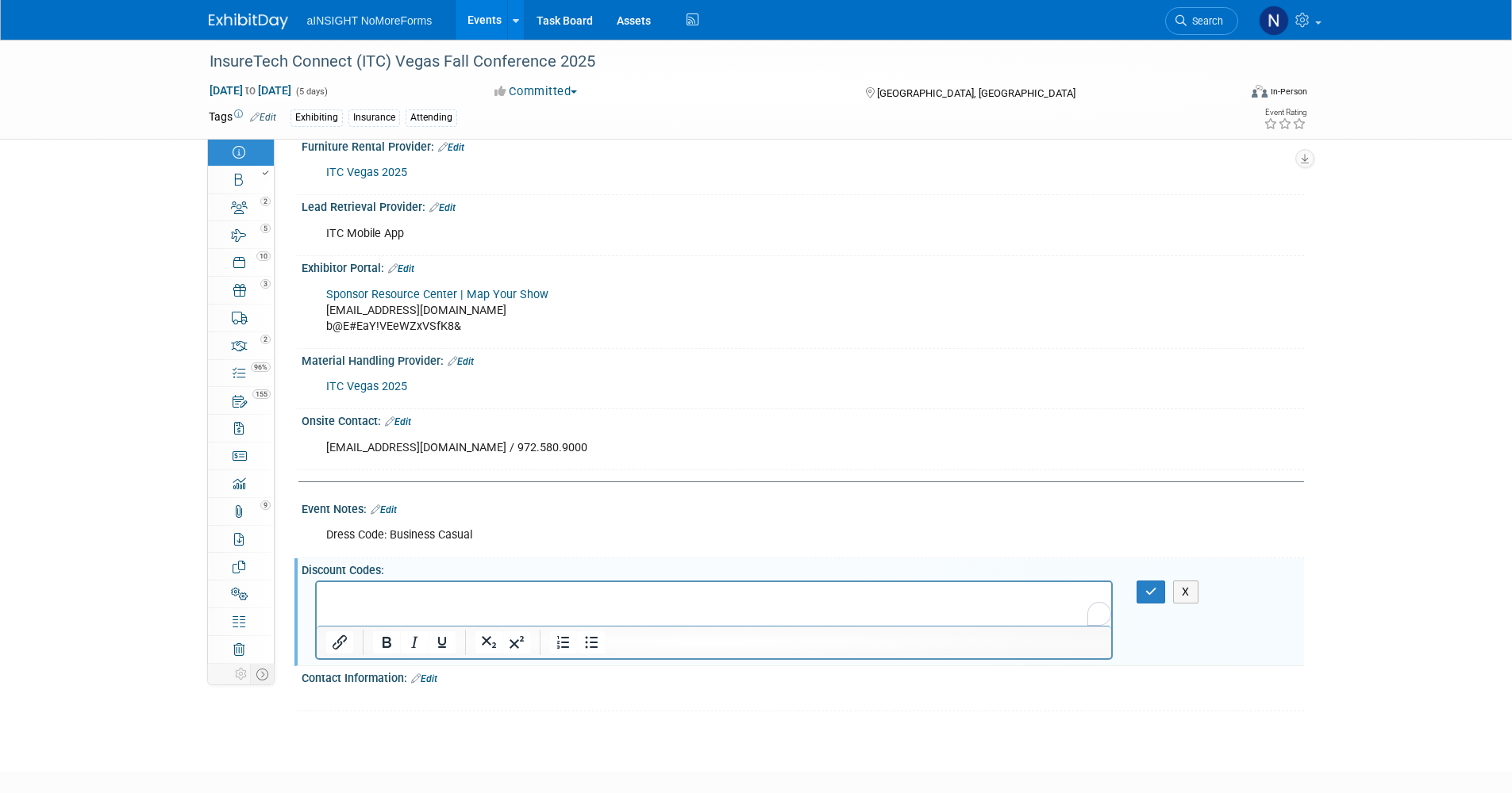
scroll to position [0, 0]
click at [1149, 586] on icon "button" at bounding box center [1151, 592] width 12 height 11
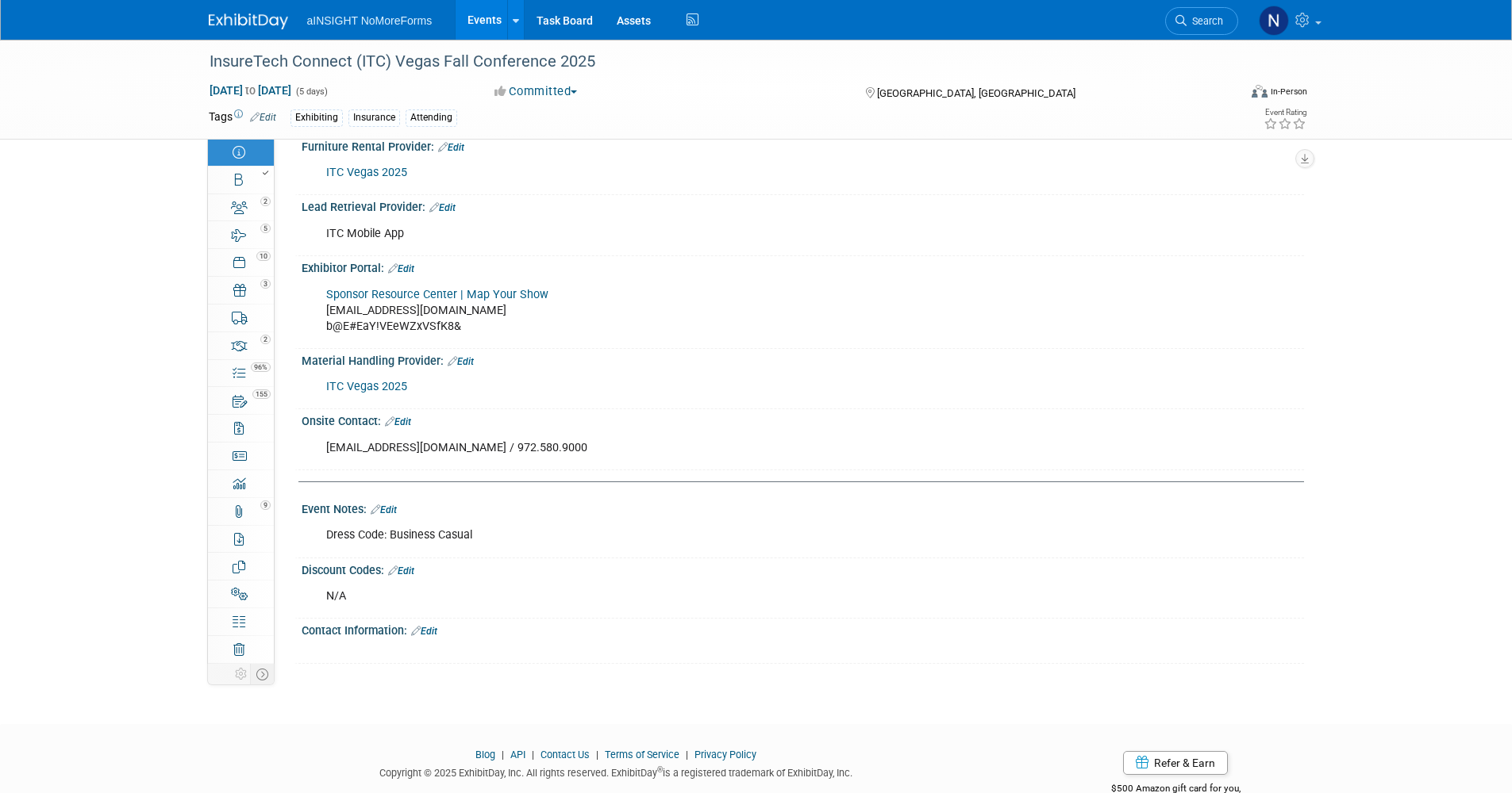
click at [437, 625] on link "Edit" at bounding box center [425, 631] width 27 height 11
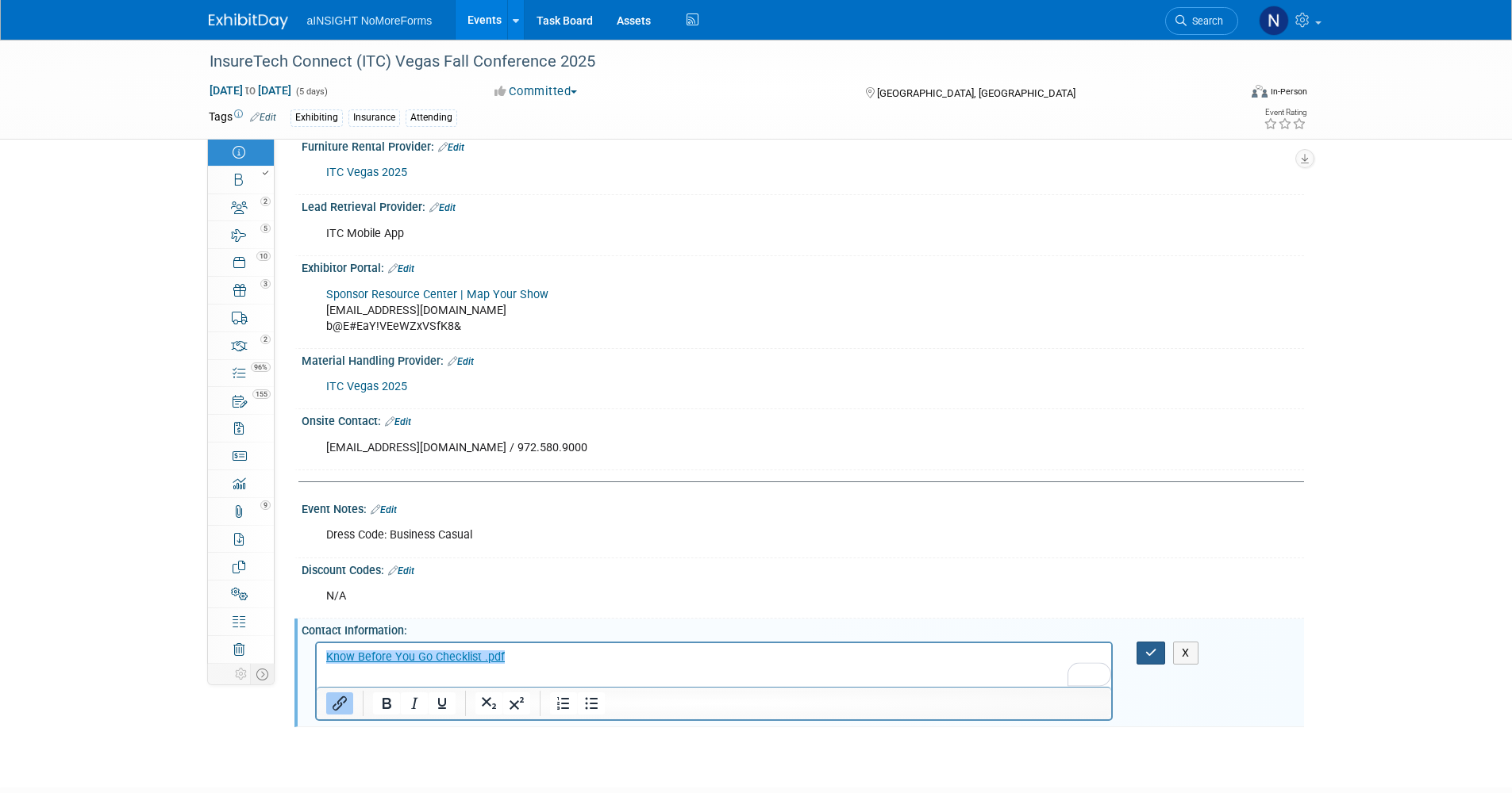
click at [1154, 649] on icon "button" at bounding box center [1151, 653] width 12 height 11
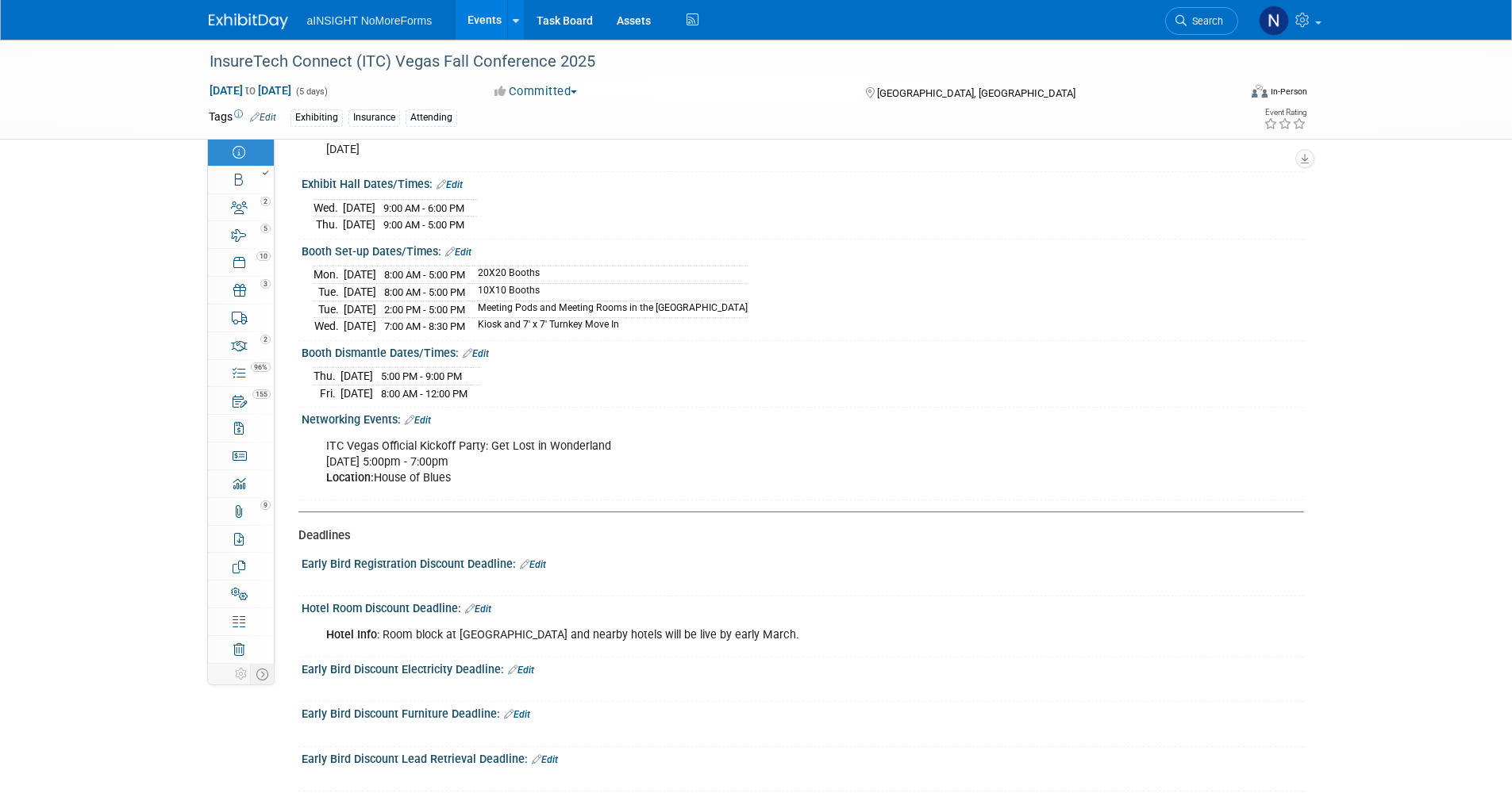
scroll to position [1903, 0]
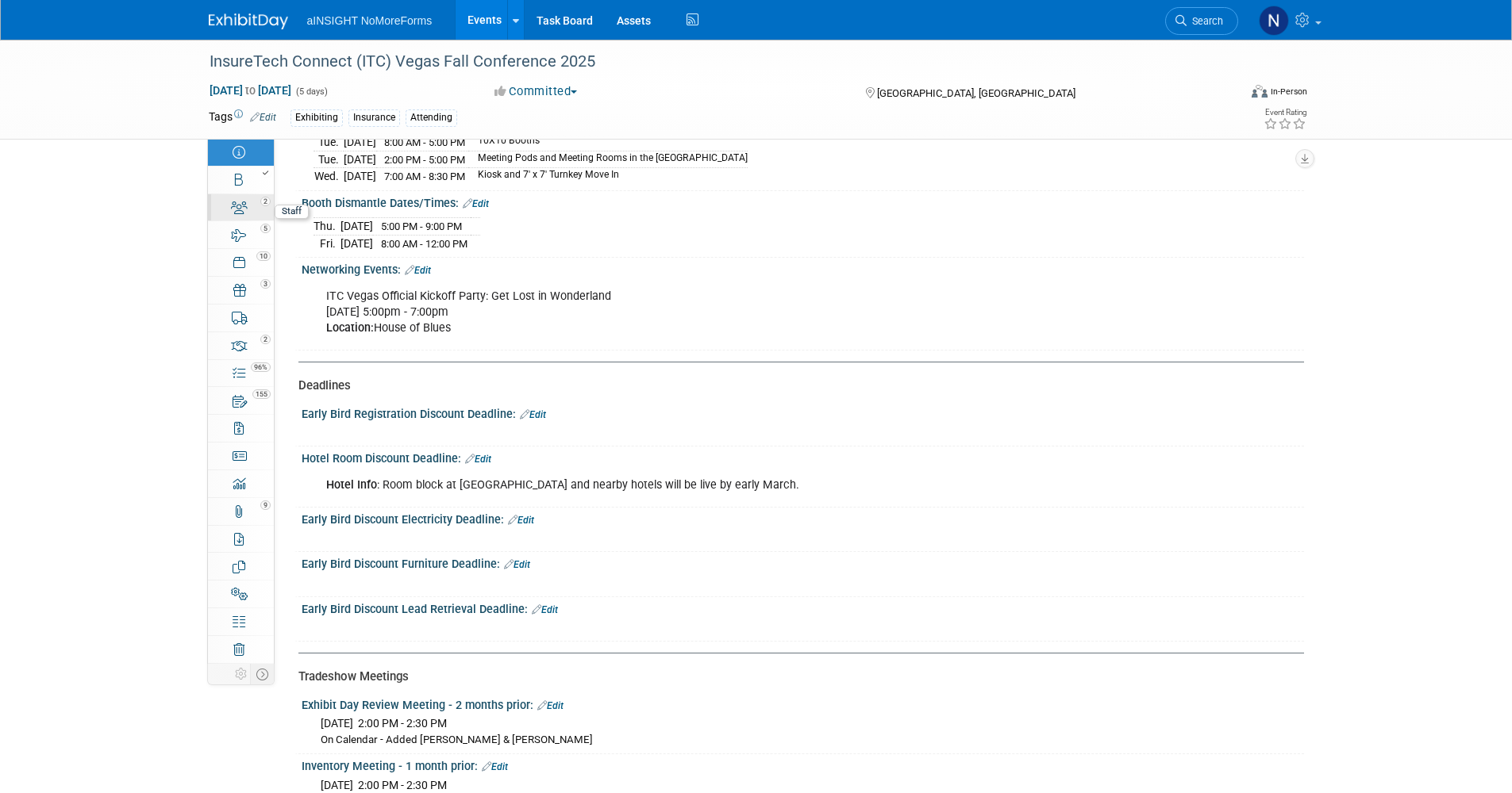
click at [232, 199] on div "2" at bounding box center [246, 201] width 54 height 11
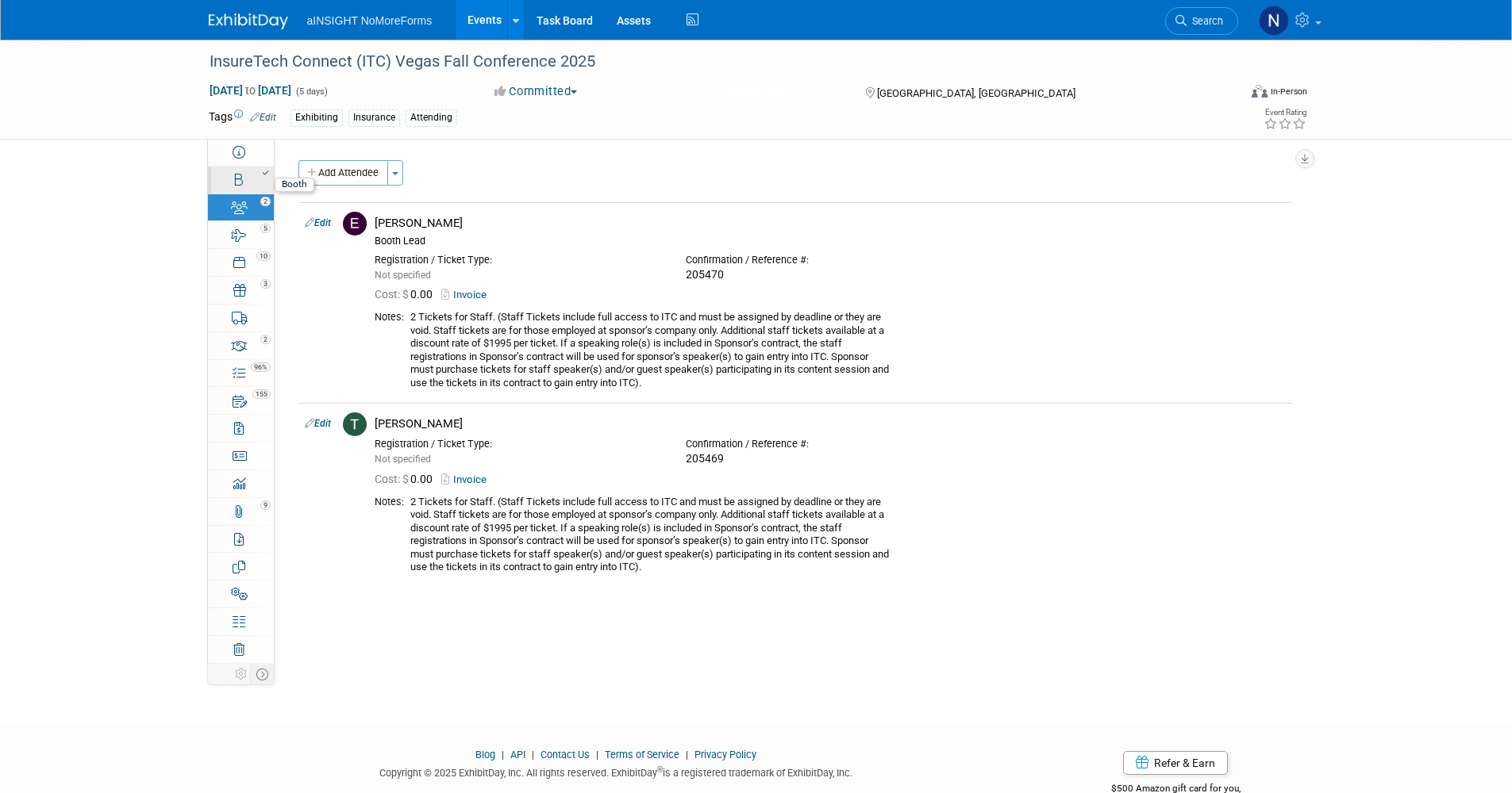
click at [235, 185] on icon at bounding box center [239, 179] width 8 height 12
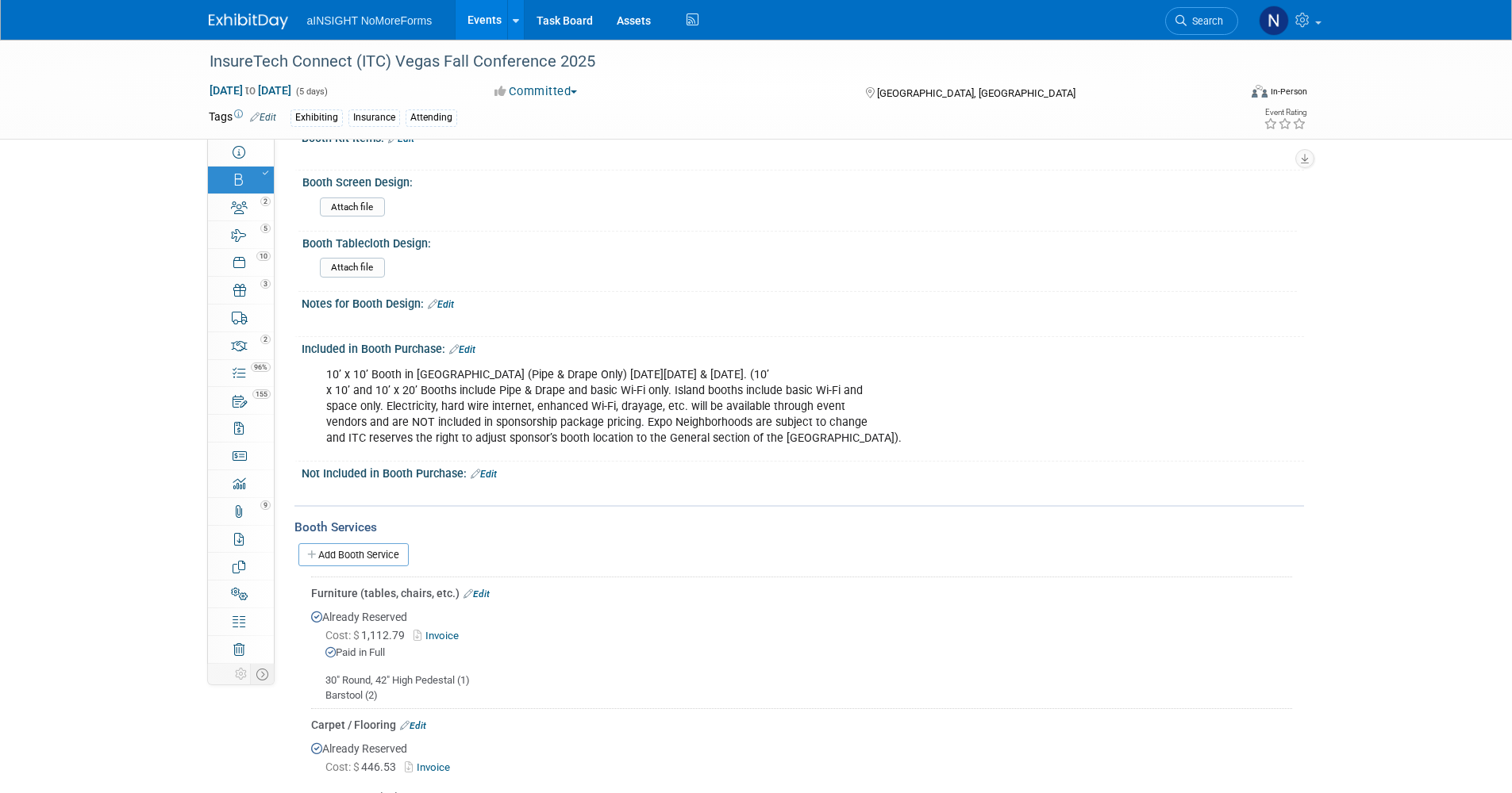
scroll to position [397, 0]
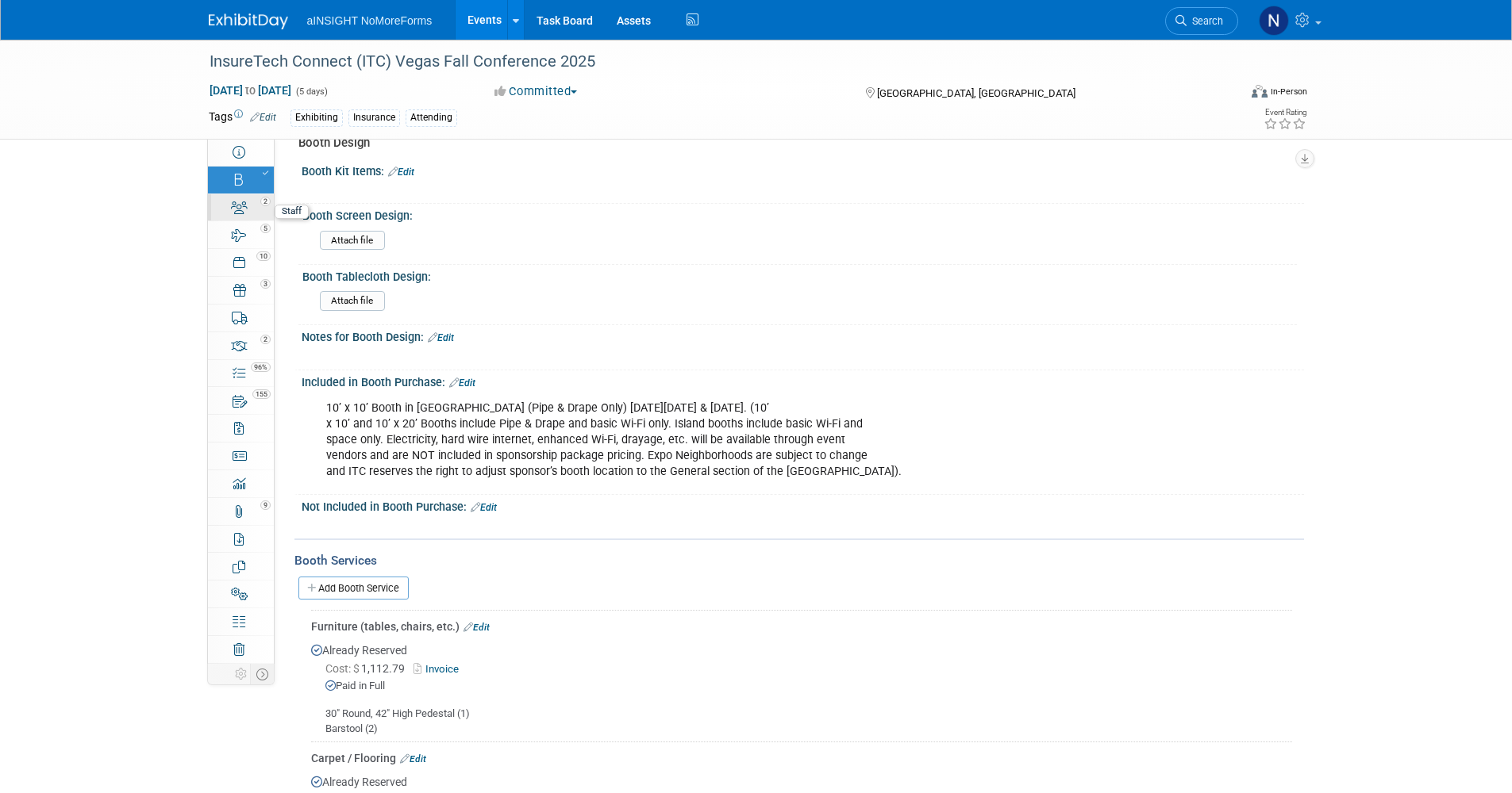
click at [236, 214] on link "2 Staff 2" at bounding box center [240, 207] width 65 height 27
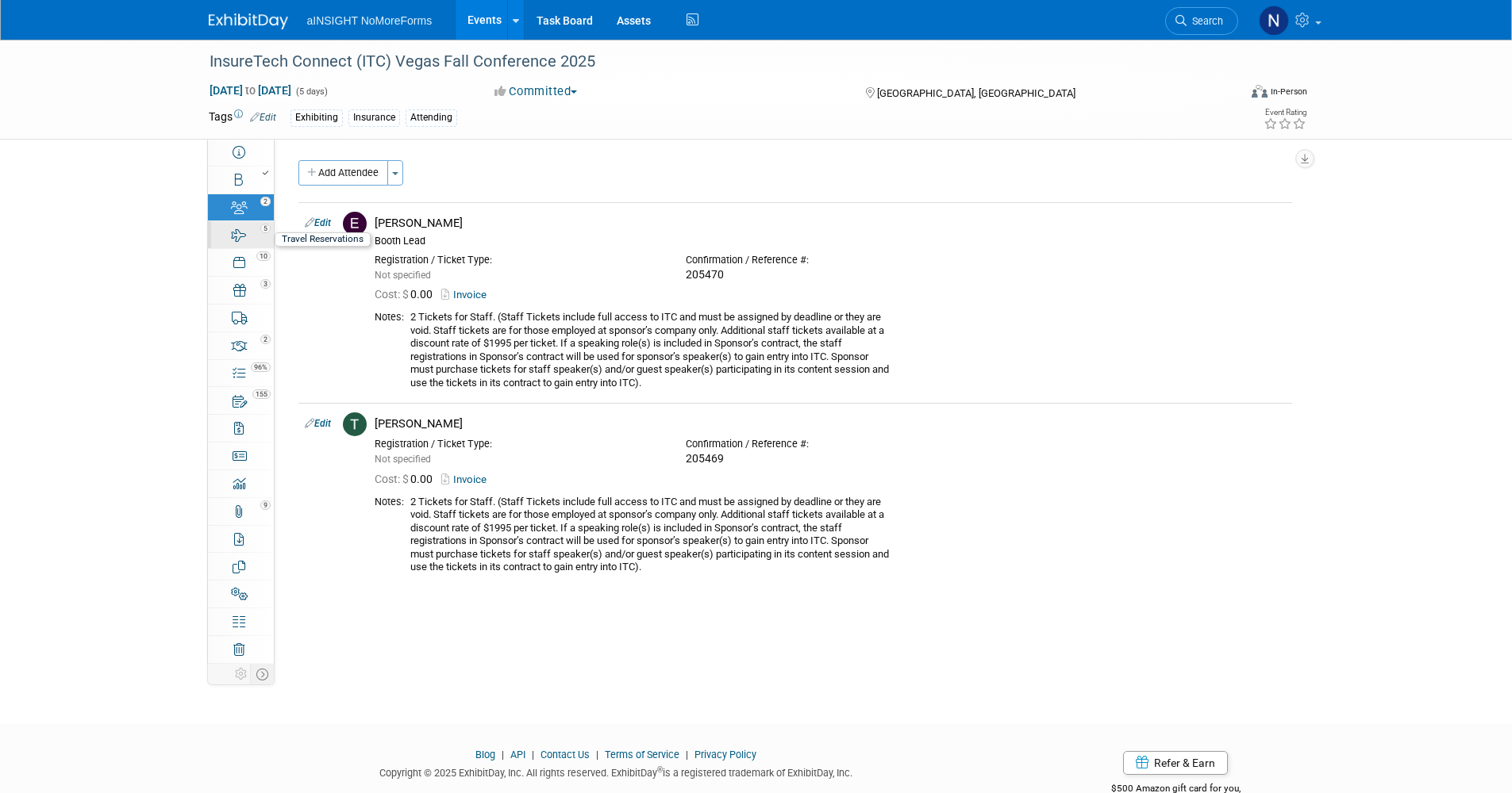
click at [236, 244] on link "5 Travel Reservations 5" at bounding box center [240, 235] width 65 height 27
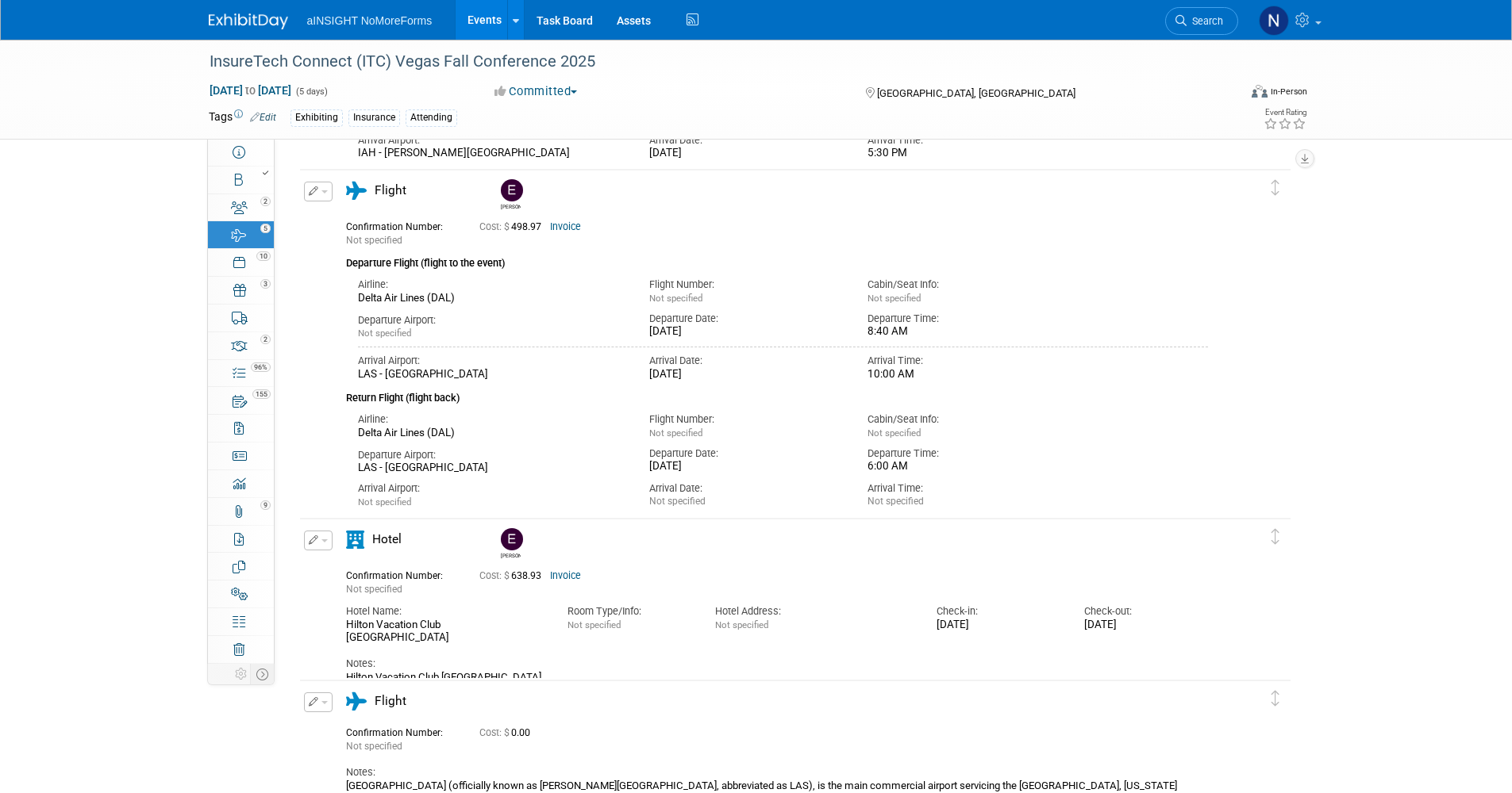
scroll to position [635, 0]
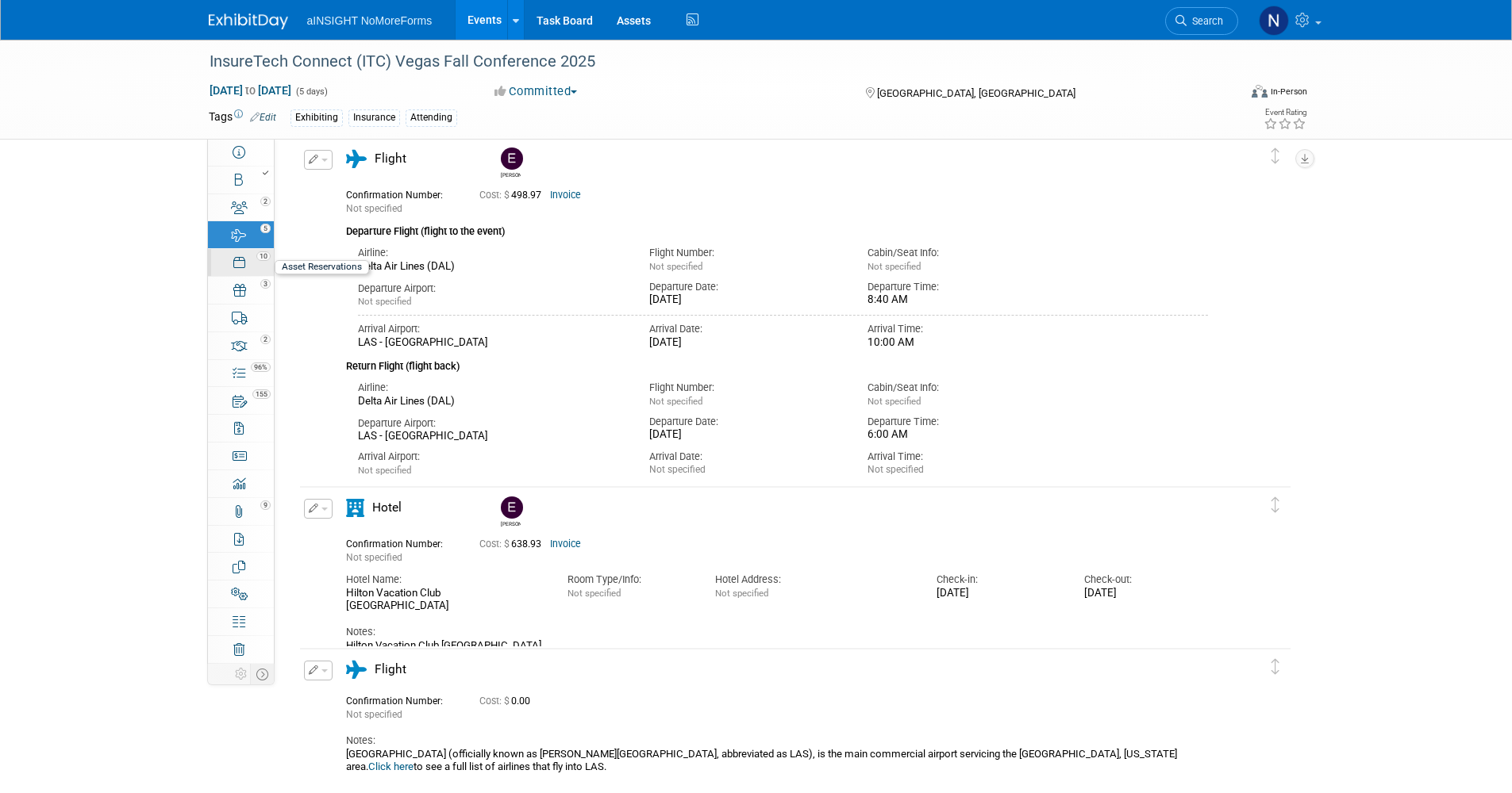
click at [246, 260] on div "10" at bounding box center [246, 256] width 54 height 11
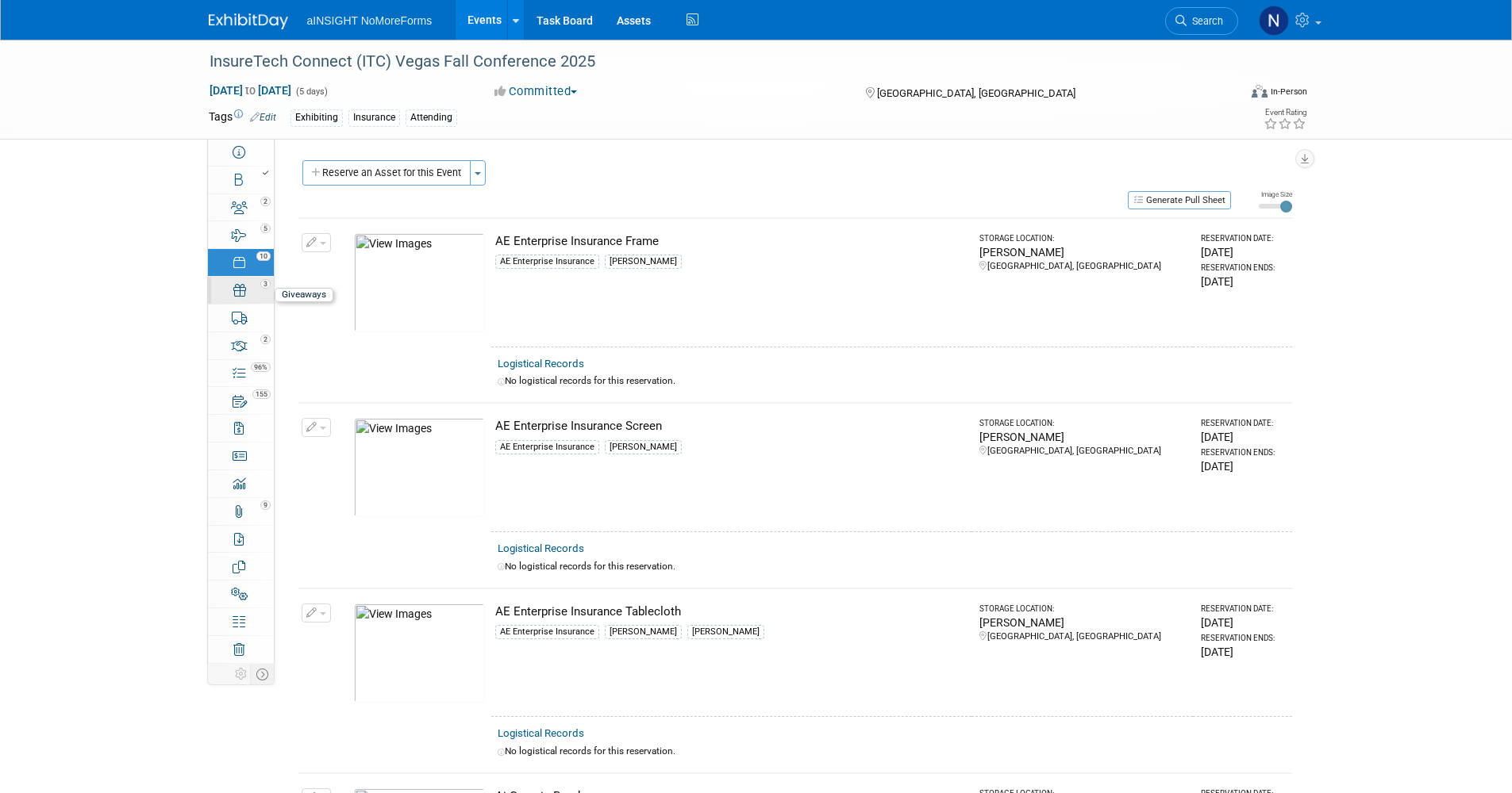
click at [232, 290] on link "3 Giveaways 3" at bounding box center [240, 290] width 65 height 27
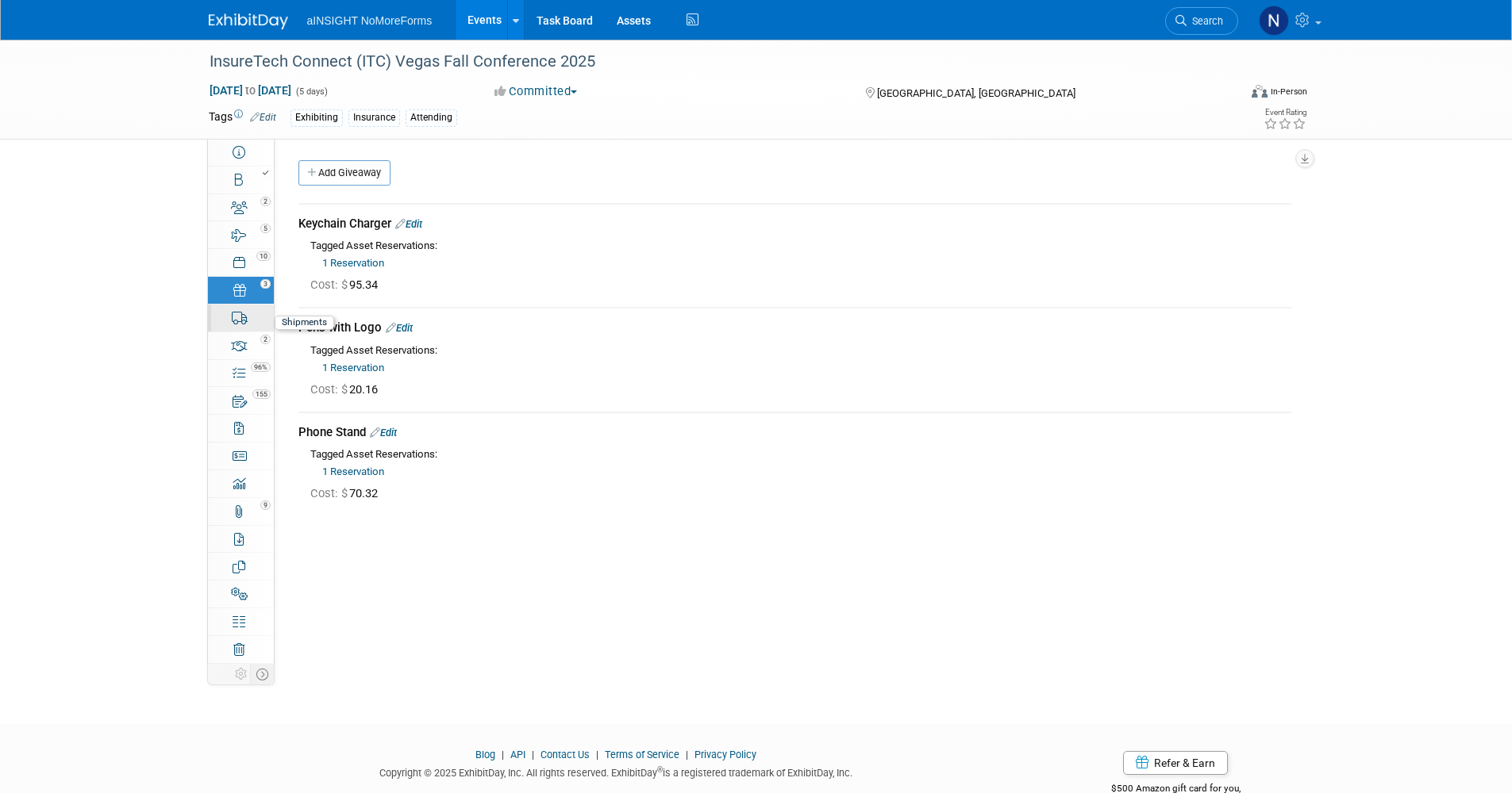
click at [227, 311] on div "0" at bounding box center [246, 311] width 54 height 11
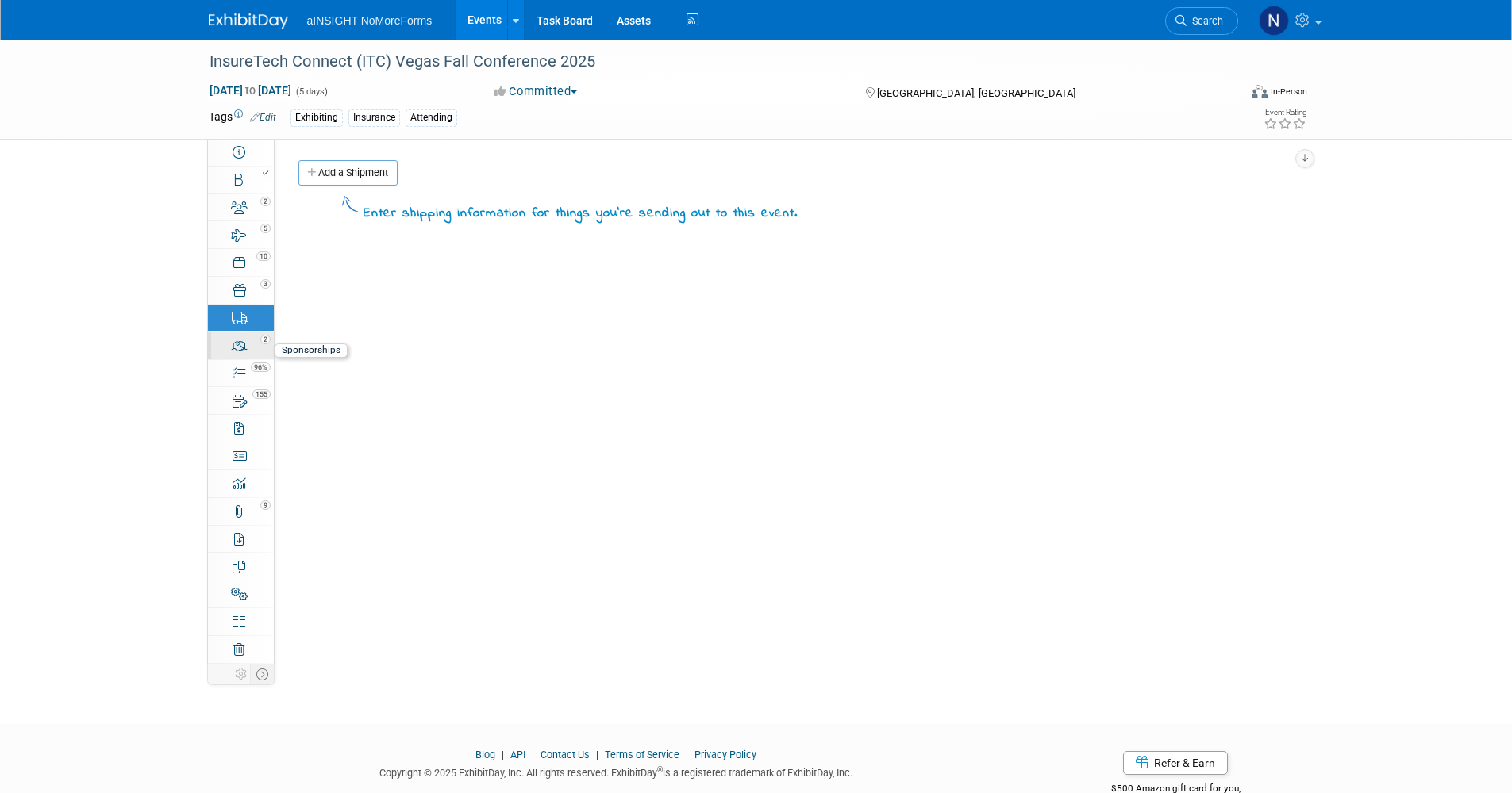
click at [228, 350] on link "2 Sponsorships 2" at bounding box center [240, 346] width 65 height 27
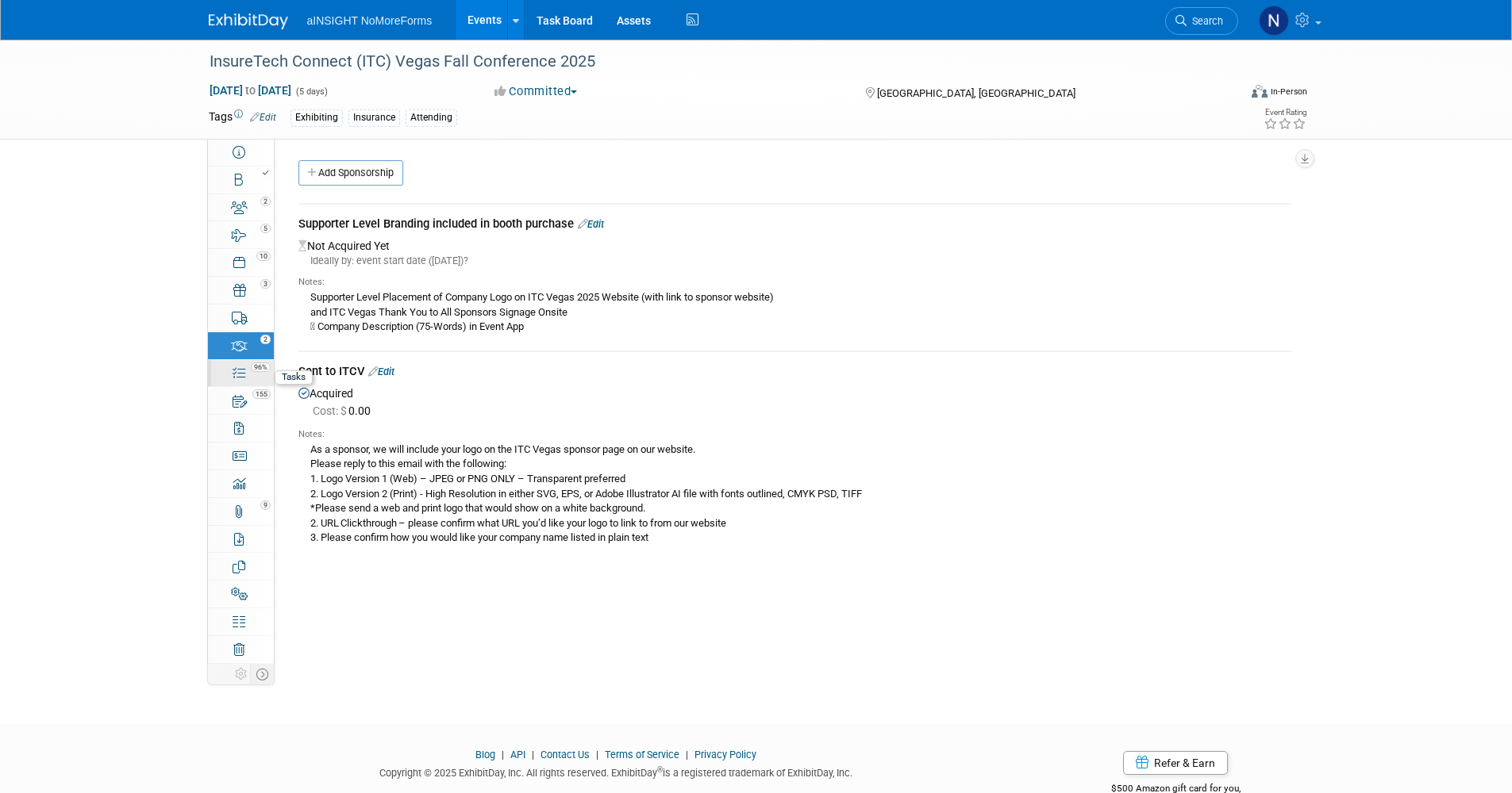
click at [231, 363] on div "96%" at bounding box center [249, 367] width 46 height 11
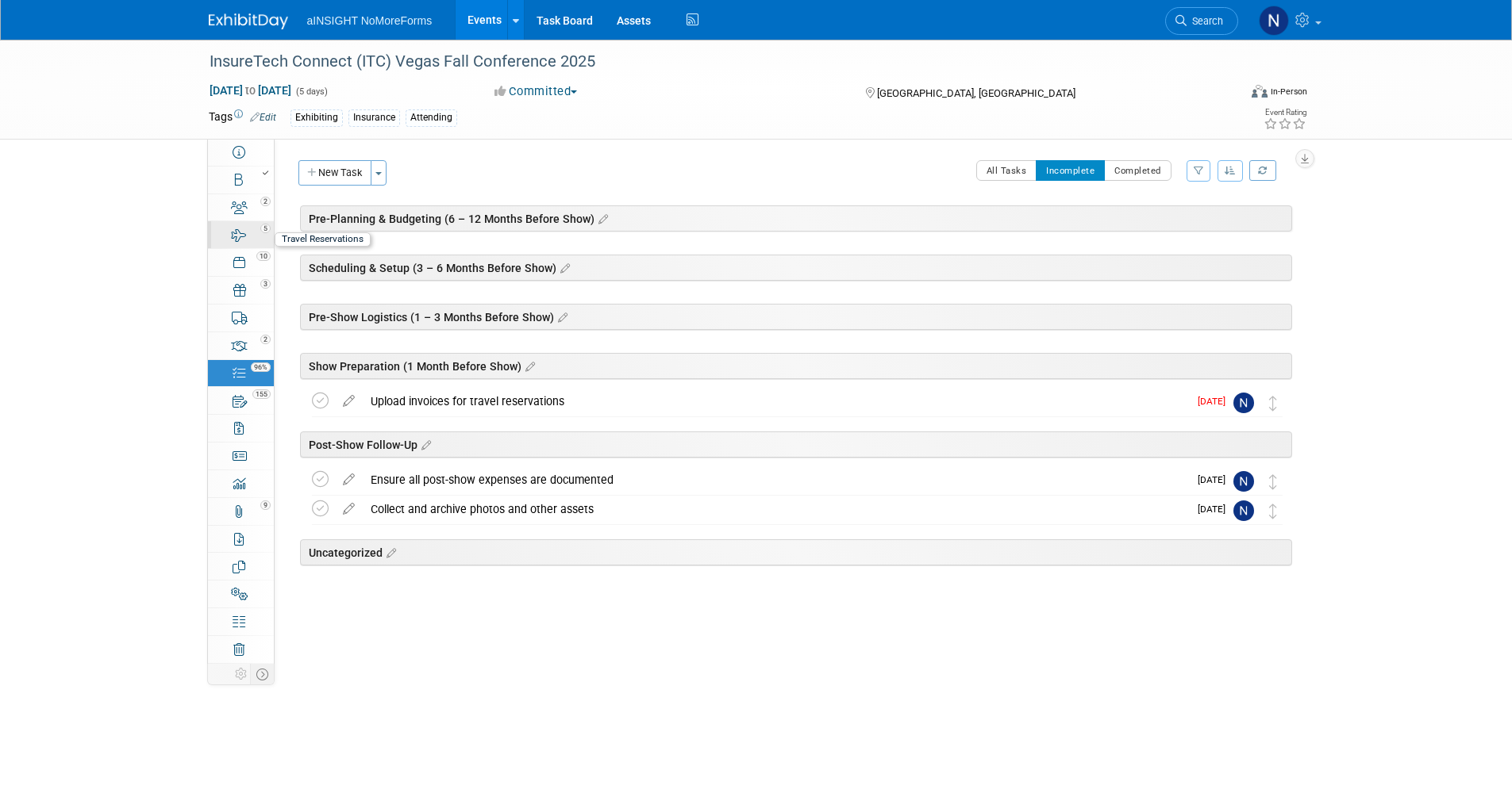
click at [241, 247] on link "5 Travel Reservations 5" at bounding box center [240, 235] width 65 height 27
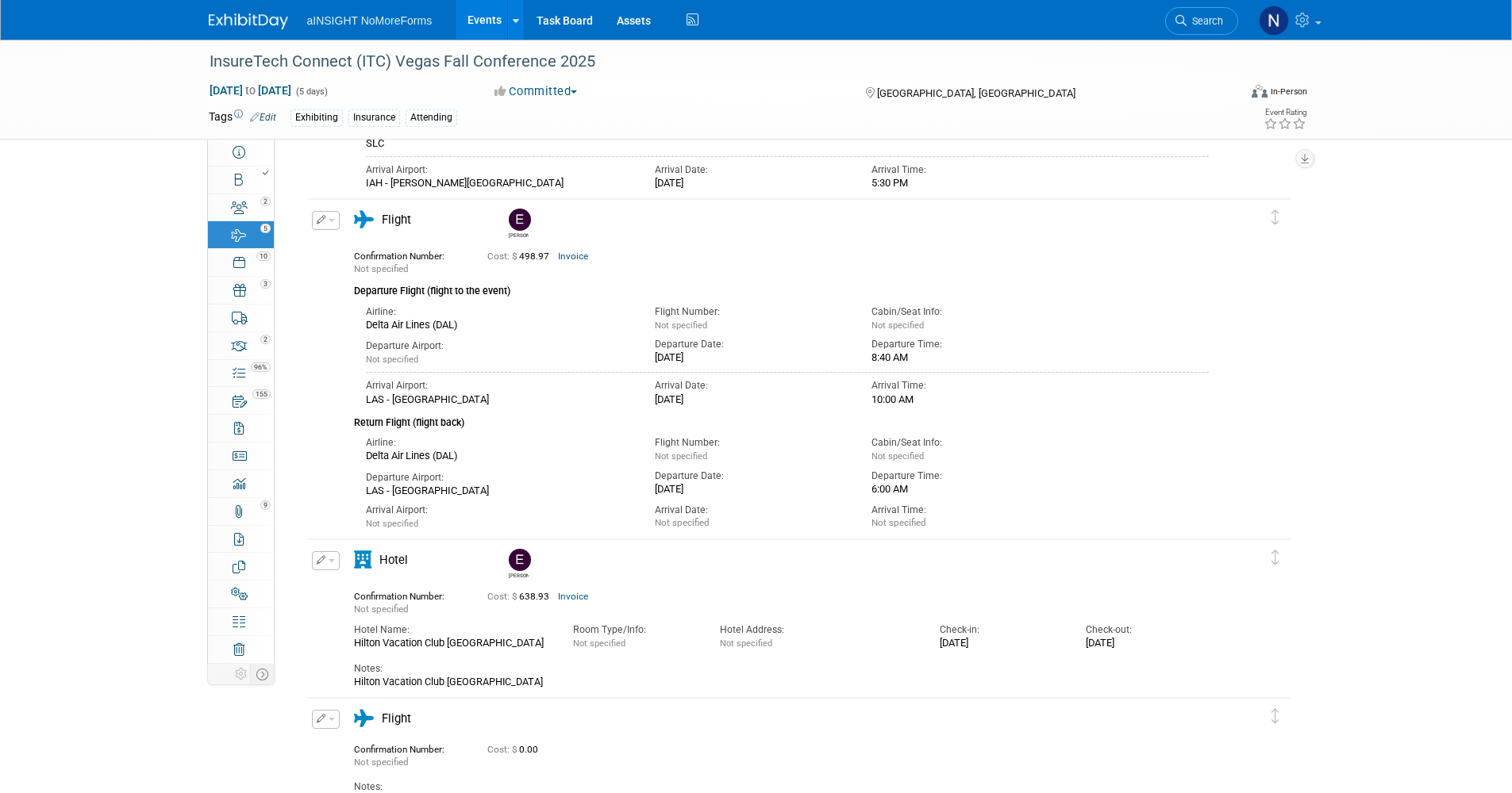
scroll to position [631, 0]
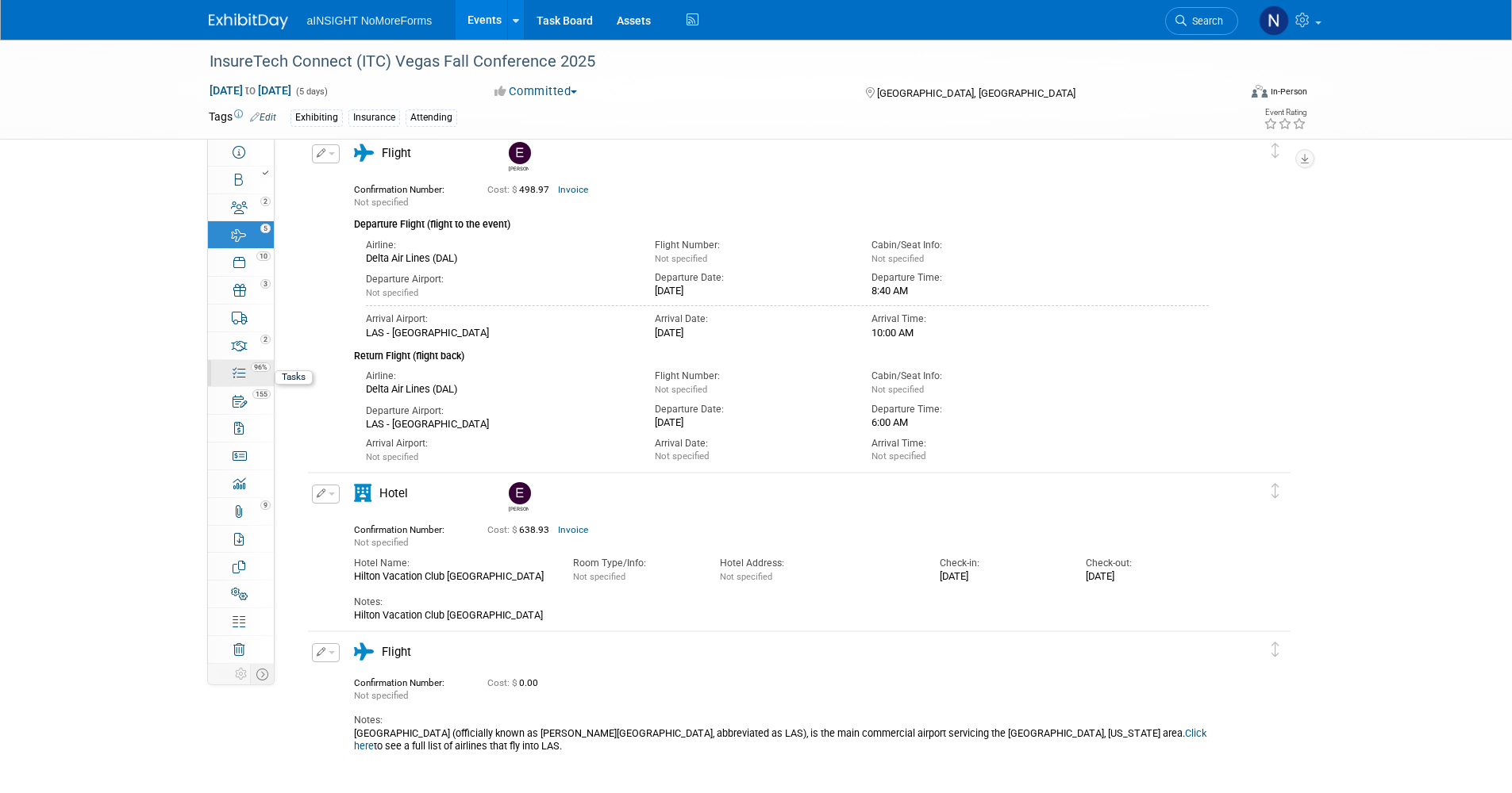
click at [230, 369] on div "96%" at bounding box center [249, 367] width 46 height 11
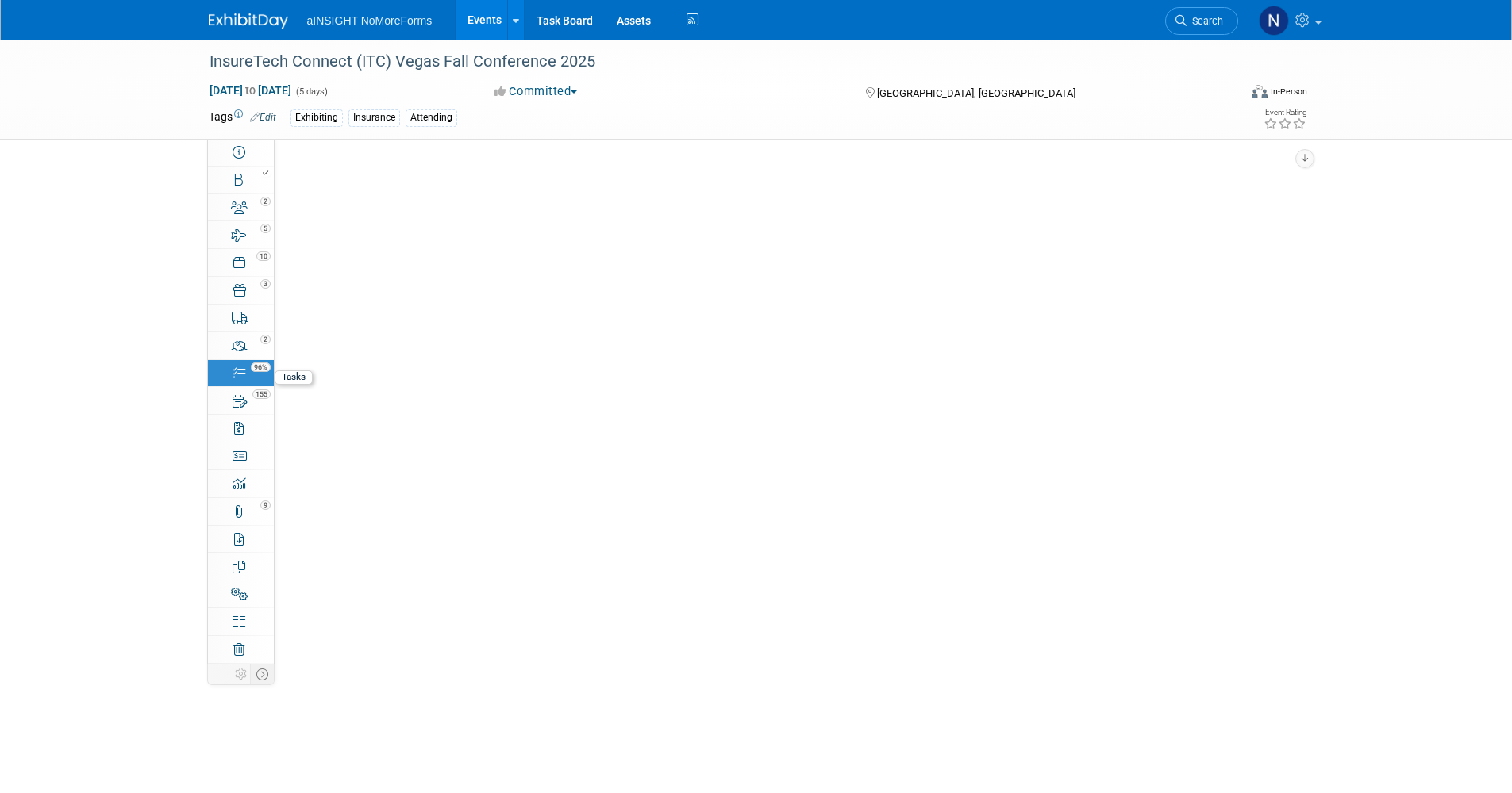
scroll to position [0, 0]
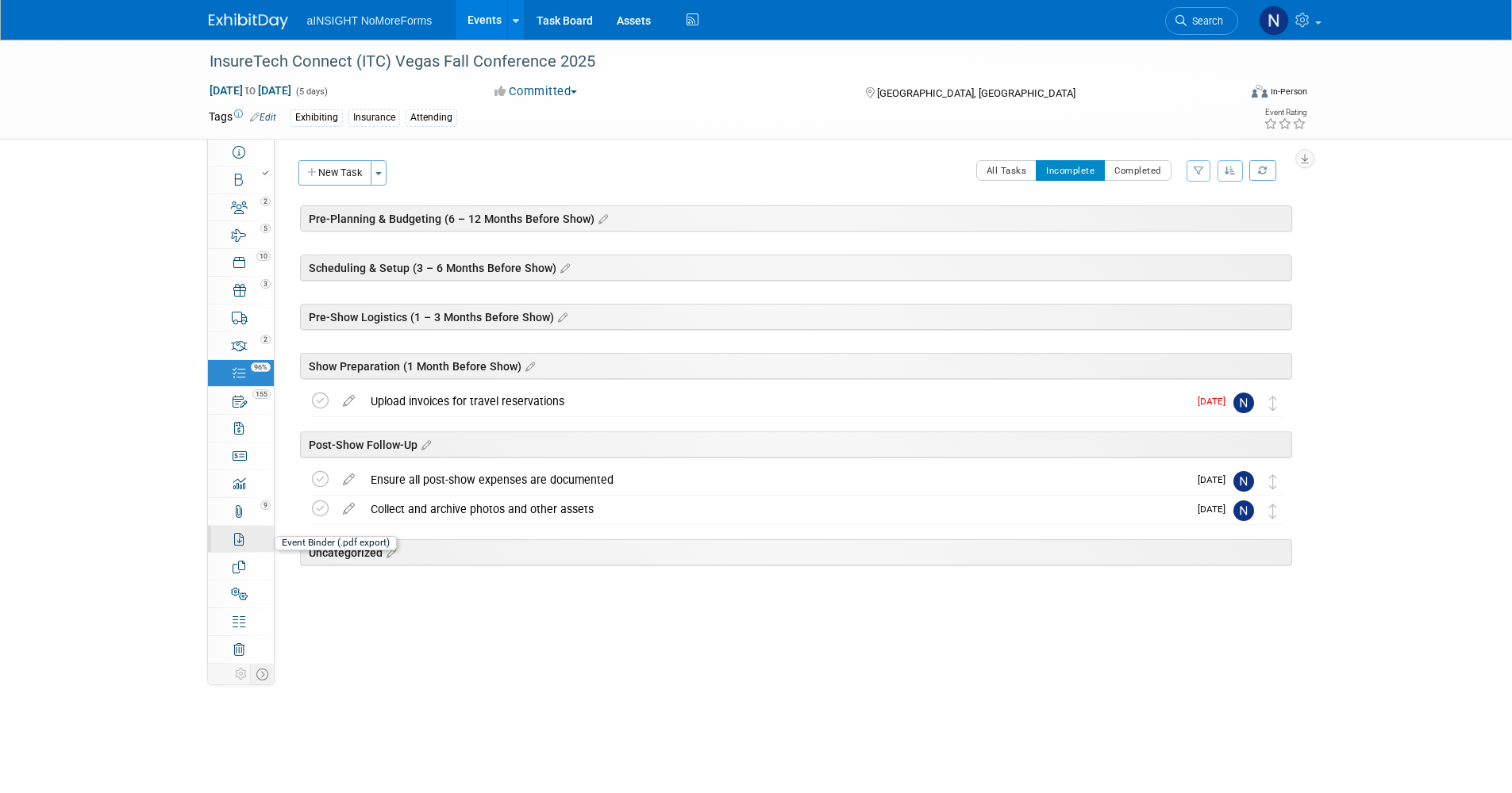
click at [246, 530] on link "Event Binder (.pdf export)" at bounding box center [240, 539] width 65 height 27
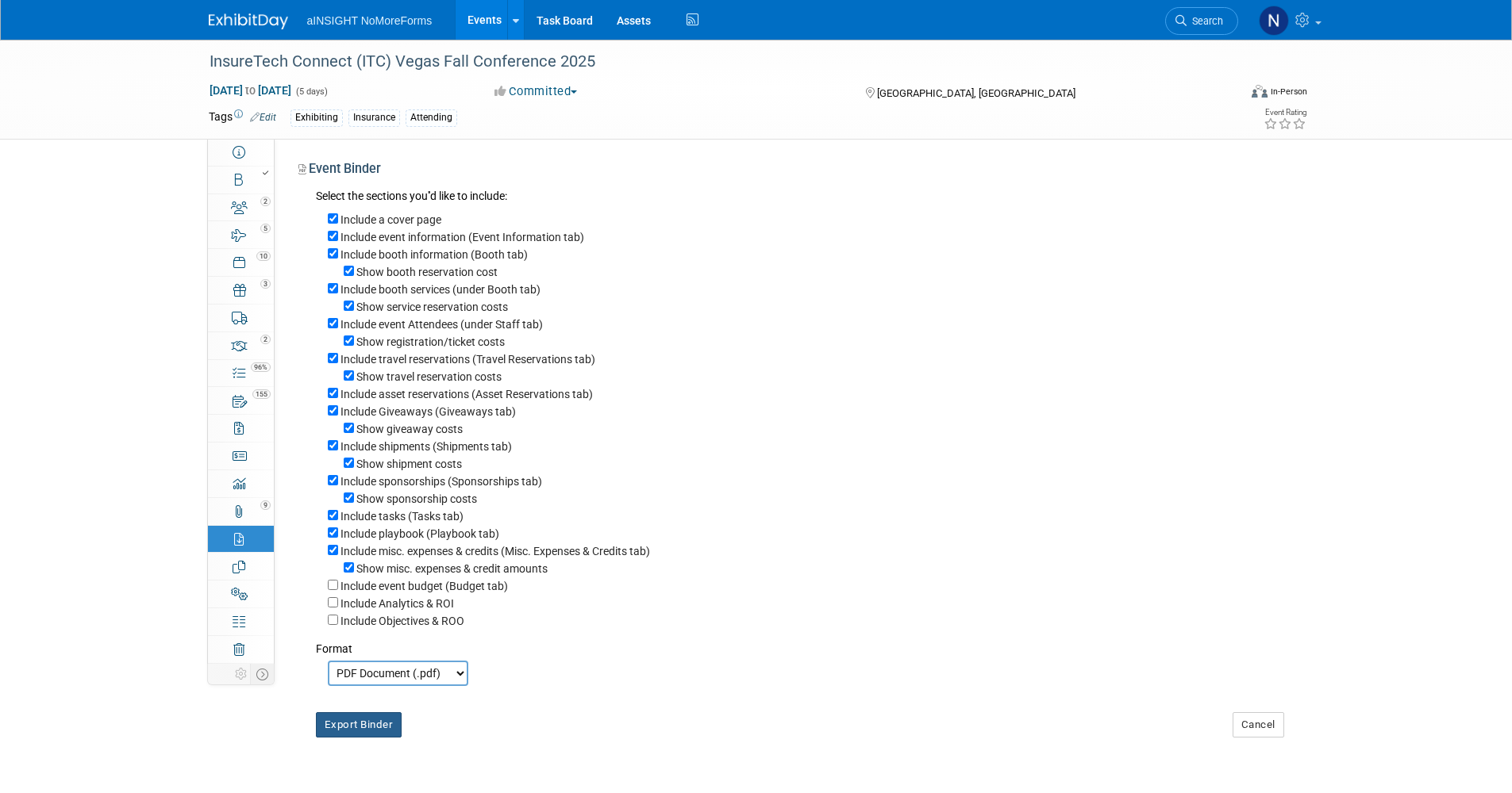
click at [354, 738] on button "Export Binder" at bounding box center [358, 725] width 86 height 26
